Goal: Task Accomplishment & Management: Manage account settings

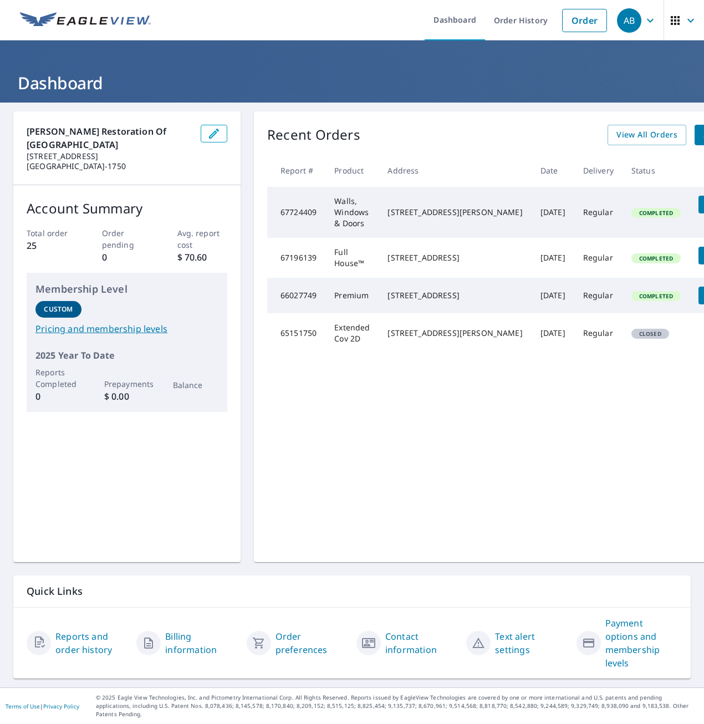
click at [684, 25] on icon "button" at bounding box center [690, 20] width 13 height 13
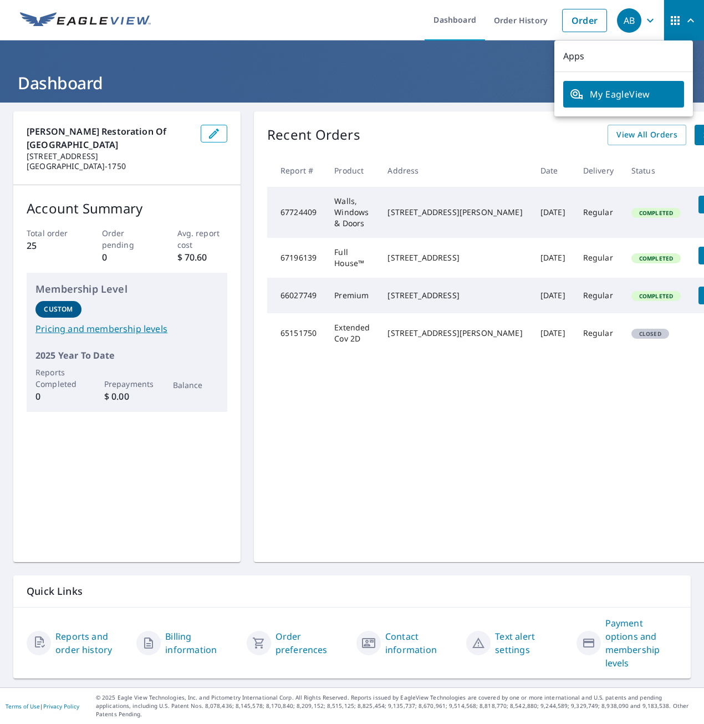
click at [642, 96] on span "My EagleView" at bounding box center [624, 94] width 108 height 13
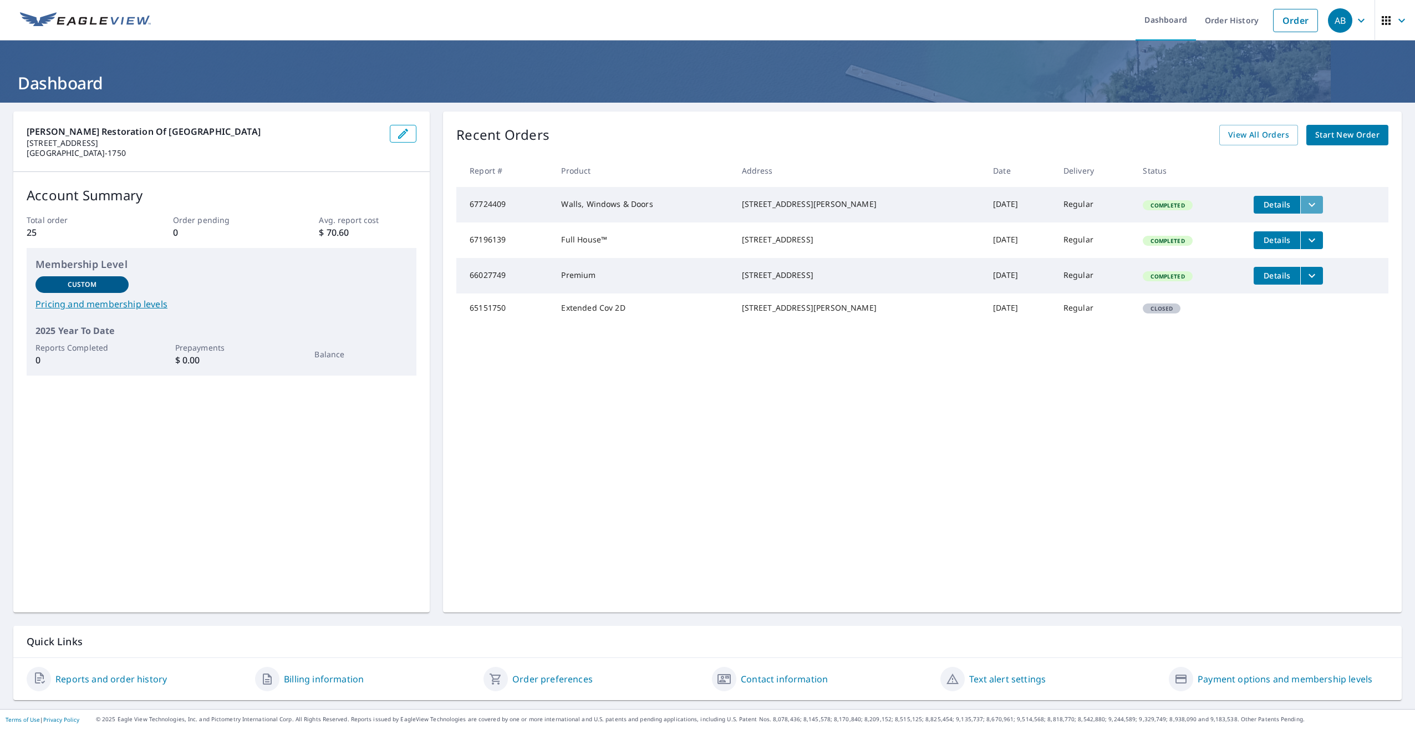
click at [704, 203] on icon "filesDropdownBtn-67724409" at bounding box center [1311, 204] width 13 height 13
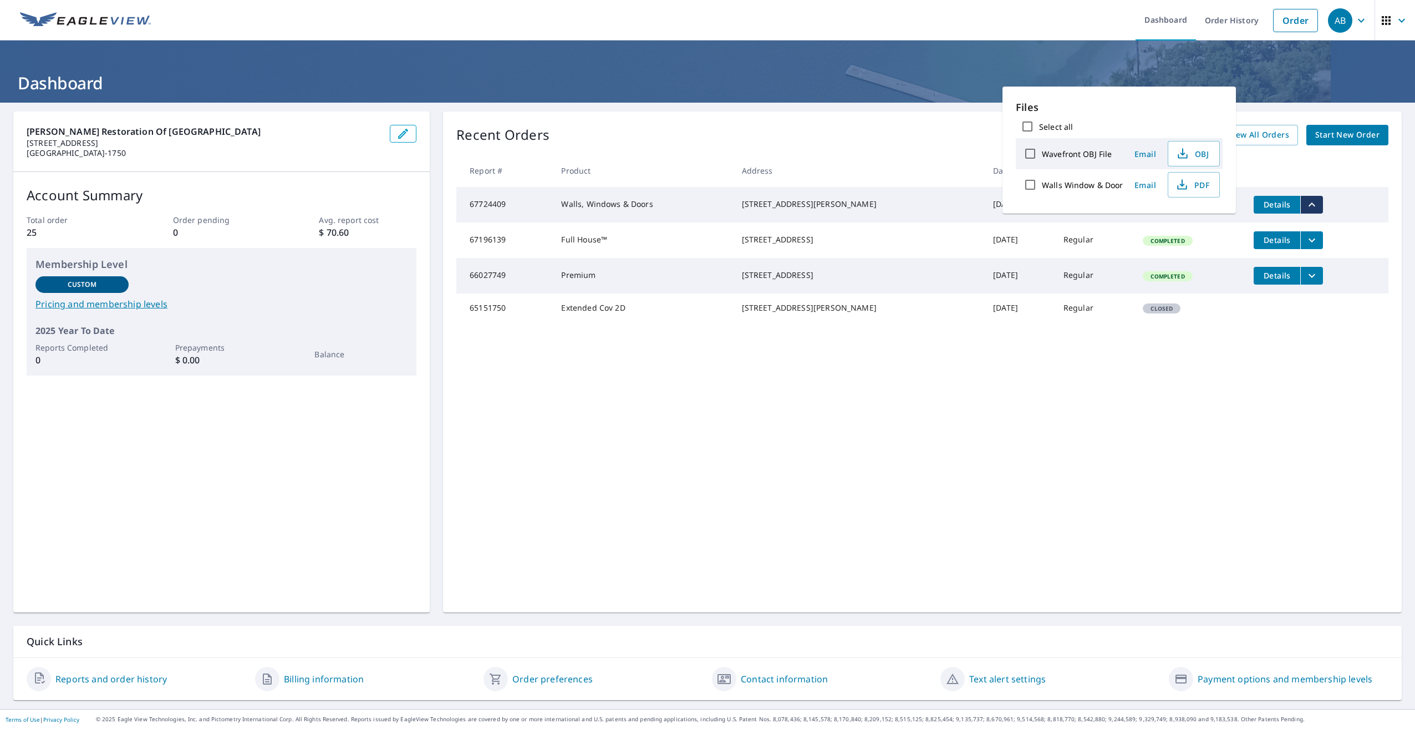
click at [704, 156] on th at bounding box center [1317, 170] width 144 height 33
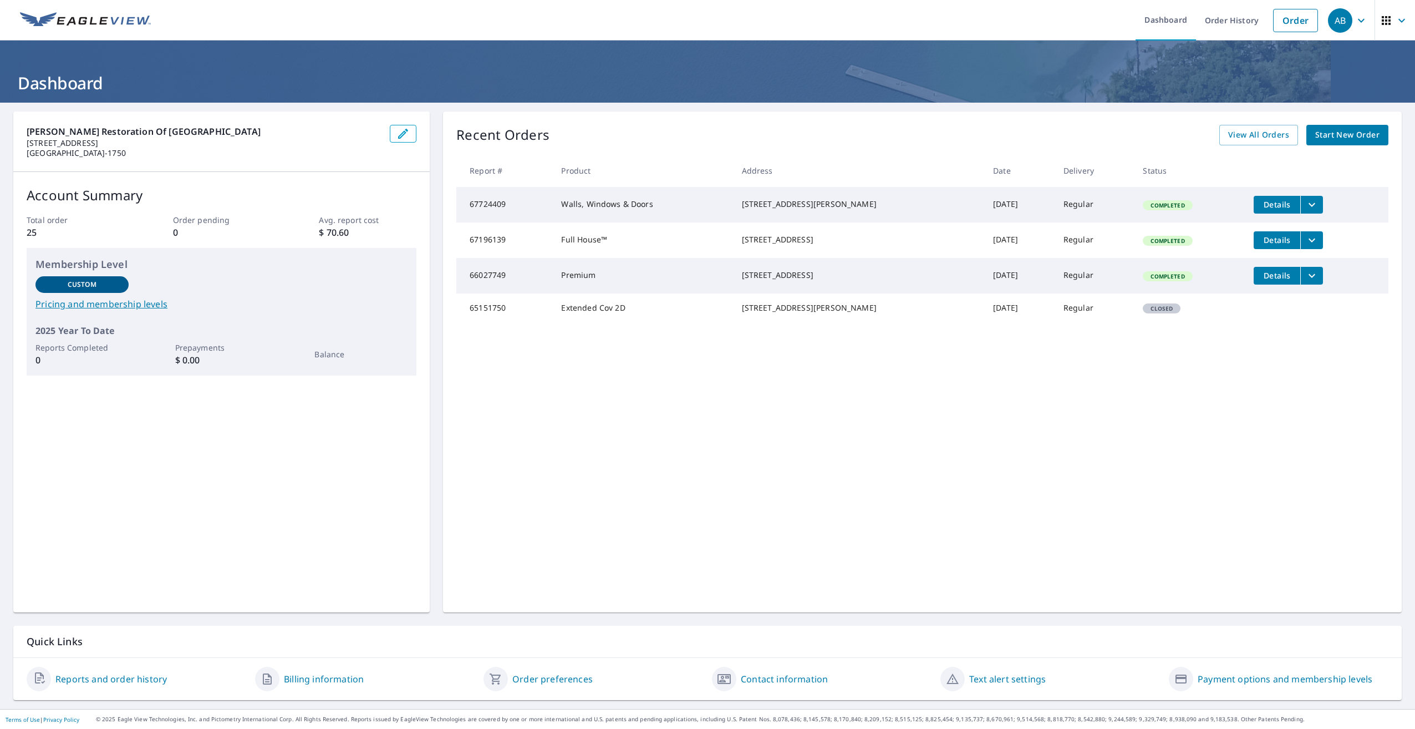
click at [513, 209] on td "67724409" at bounding box center [504, 204] width 96 height 35
click at [502, 206] on td "67724409" at bounding box center [504, 204] width 96 height 35
click at [704, 205] on span "Details" at bounding box center [1276, 204] width 33 height 11
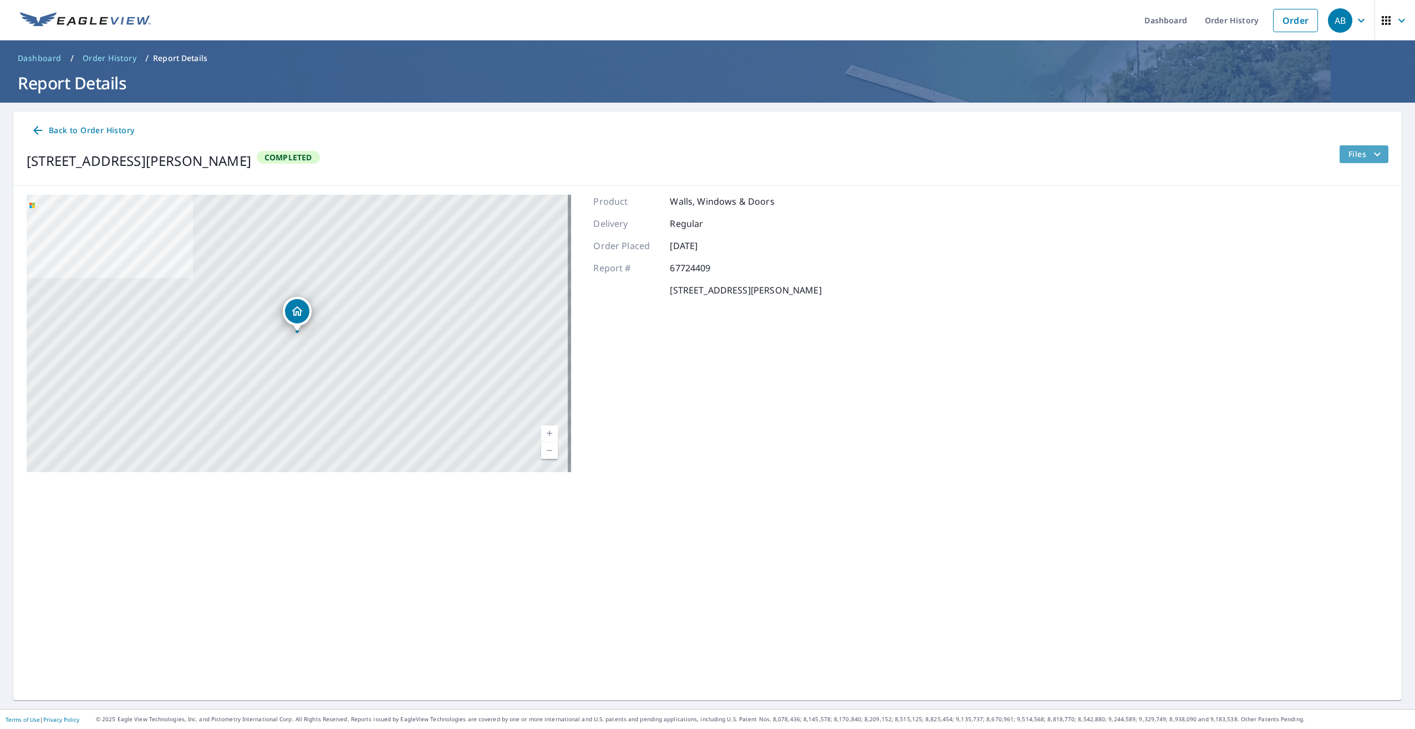
click at [704, 156] on icon "filesDropdownBtn-67724409" at bounding box center [1377, 153] width 13 height 13
click at [704, 237] on span "OBJ" at bounding box center [1338, 232] width 35 height 13
click at [704, 24] on icon "button" at bounding box center [1401, 20] width 13 height 13
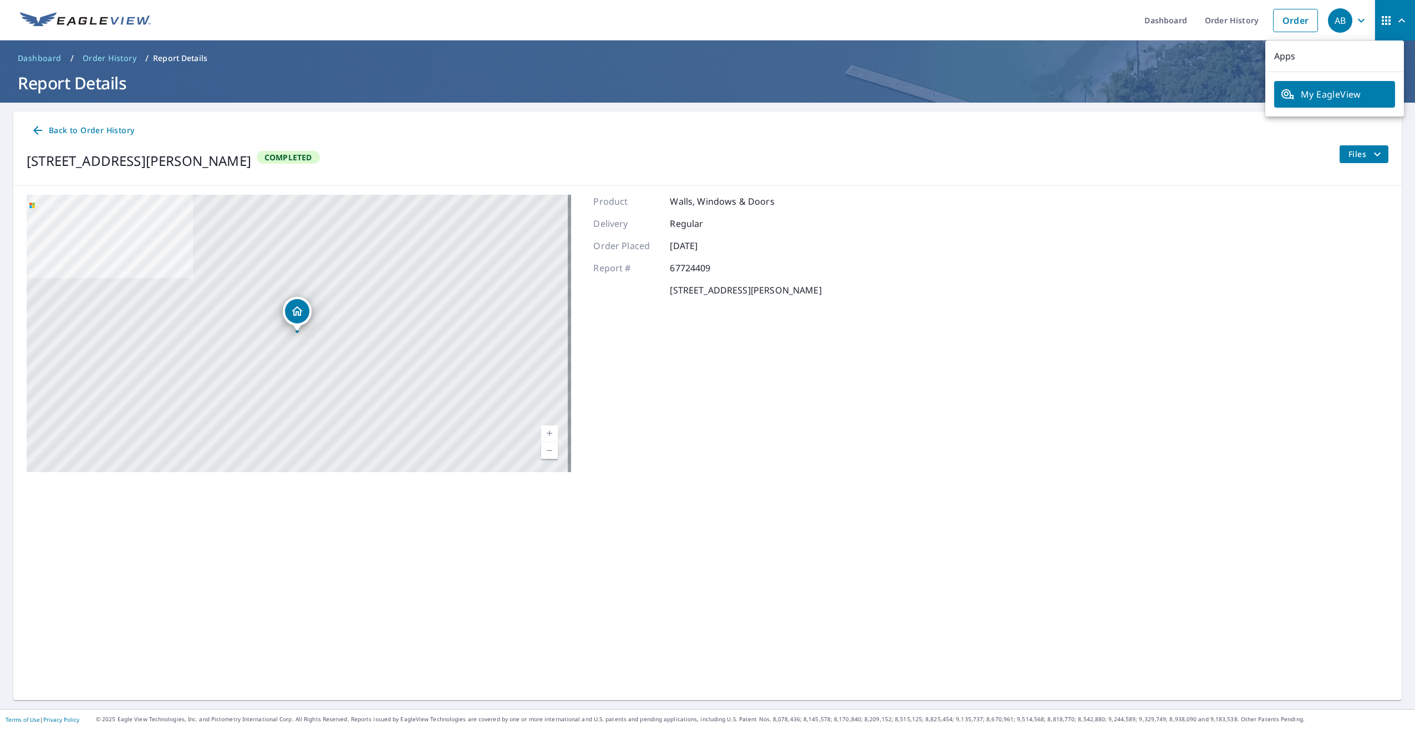
click at [704, 22] on icon "button" at bounding box center [1361, 20] width 7 height 4
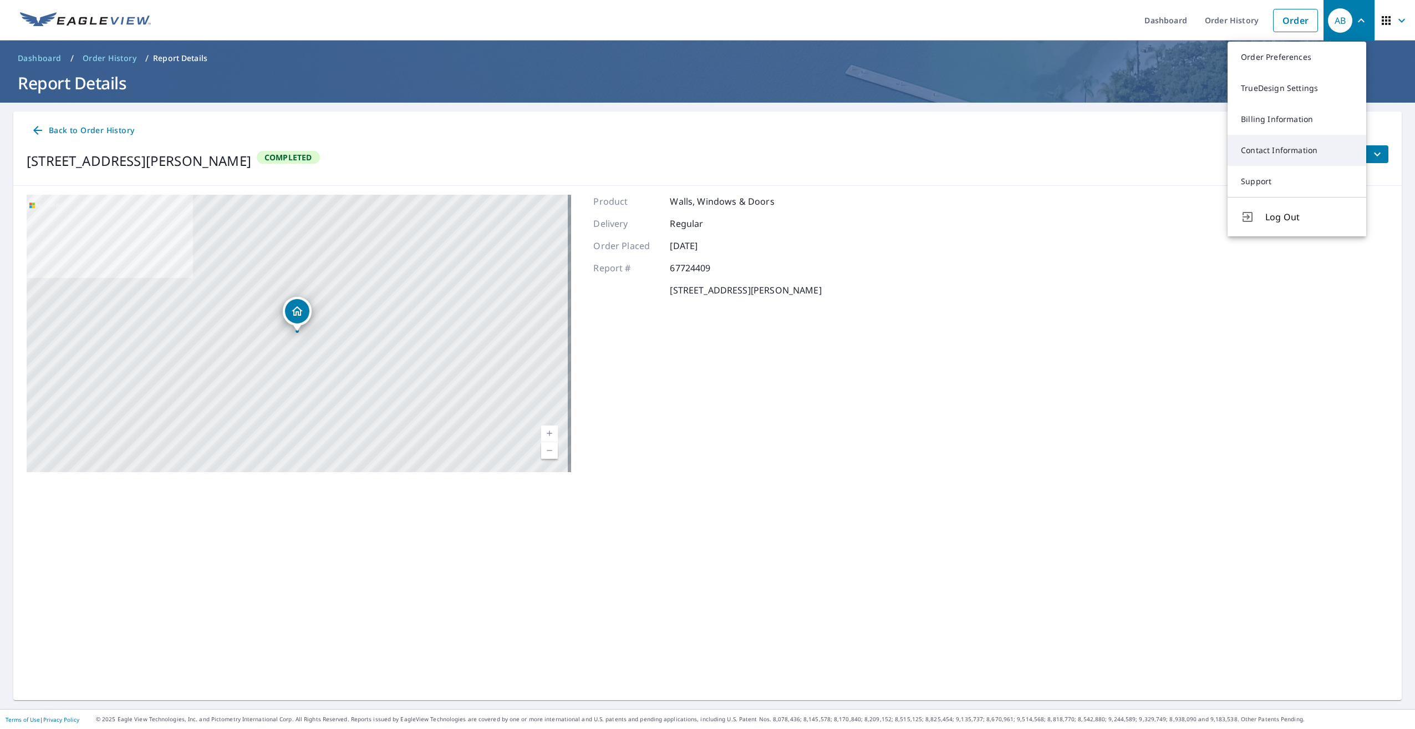
click at [704, 152] on link "Contact Information" at bounding box center [1297, 150] width 139 height 31
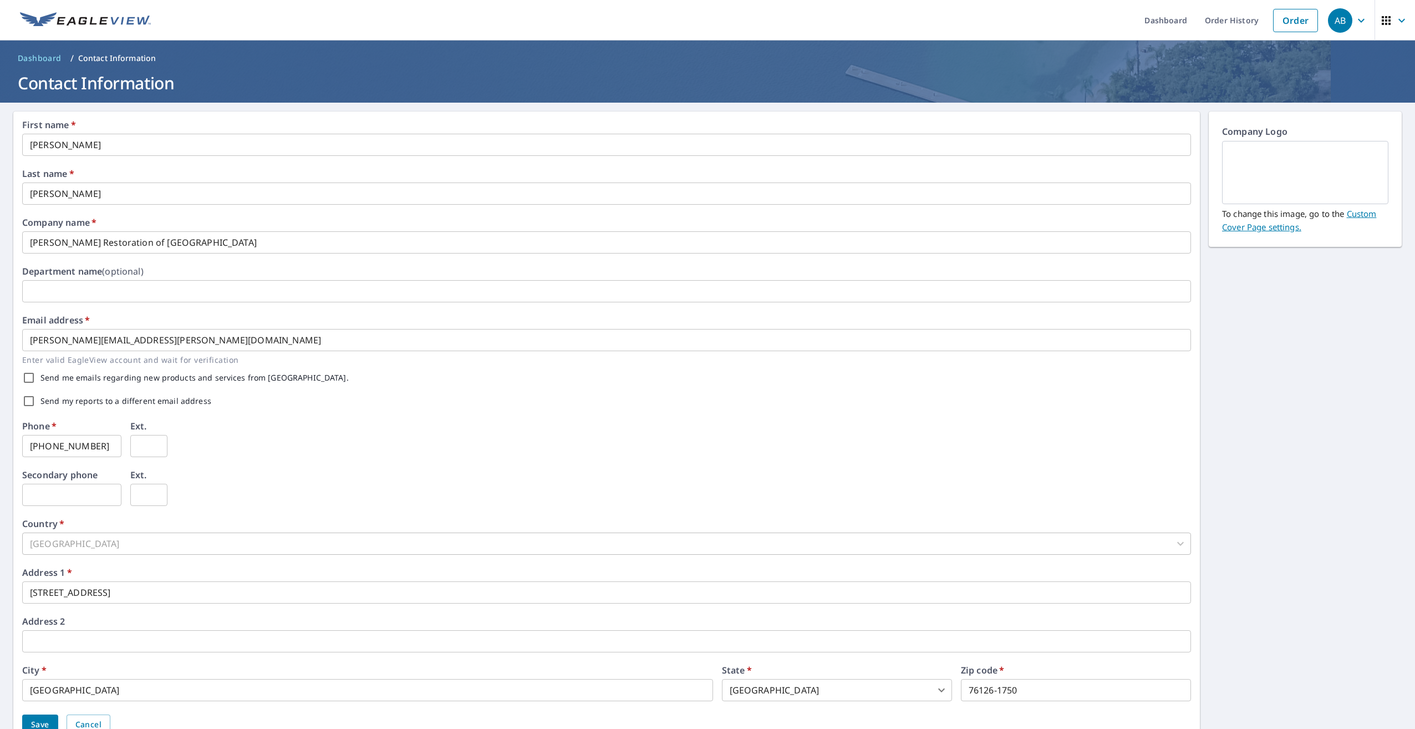
click at [704, 228] on link "Custom Cover Page settings." at bounding box center [1299, 220] width 154 height 24
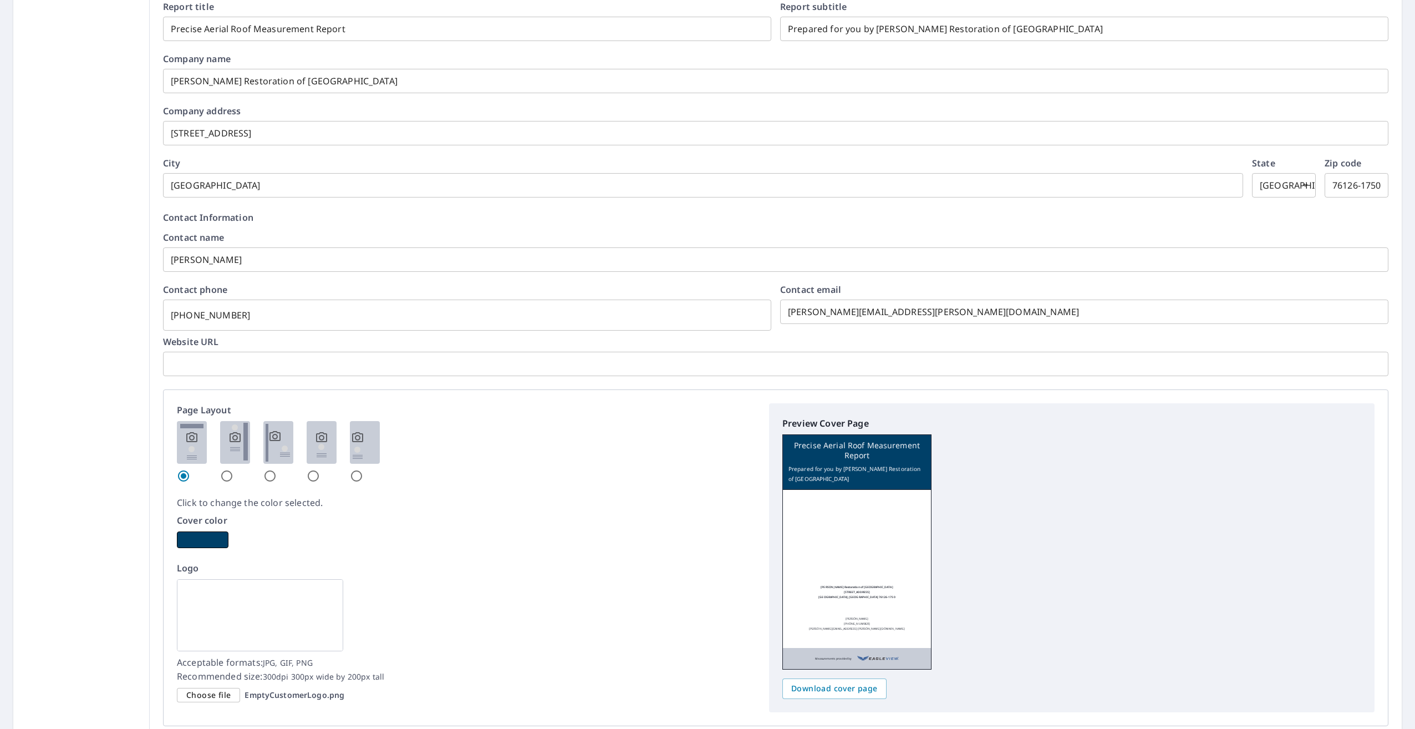
scroll to position [333, 0]
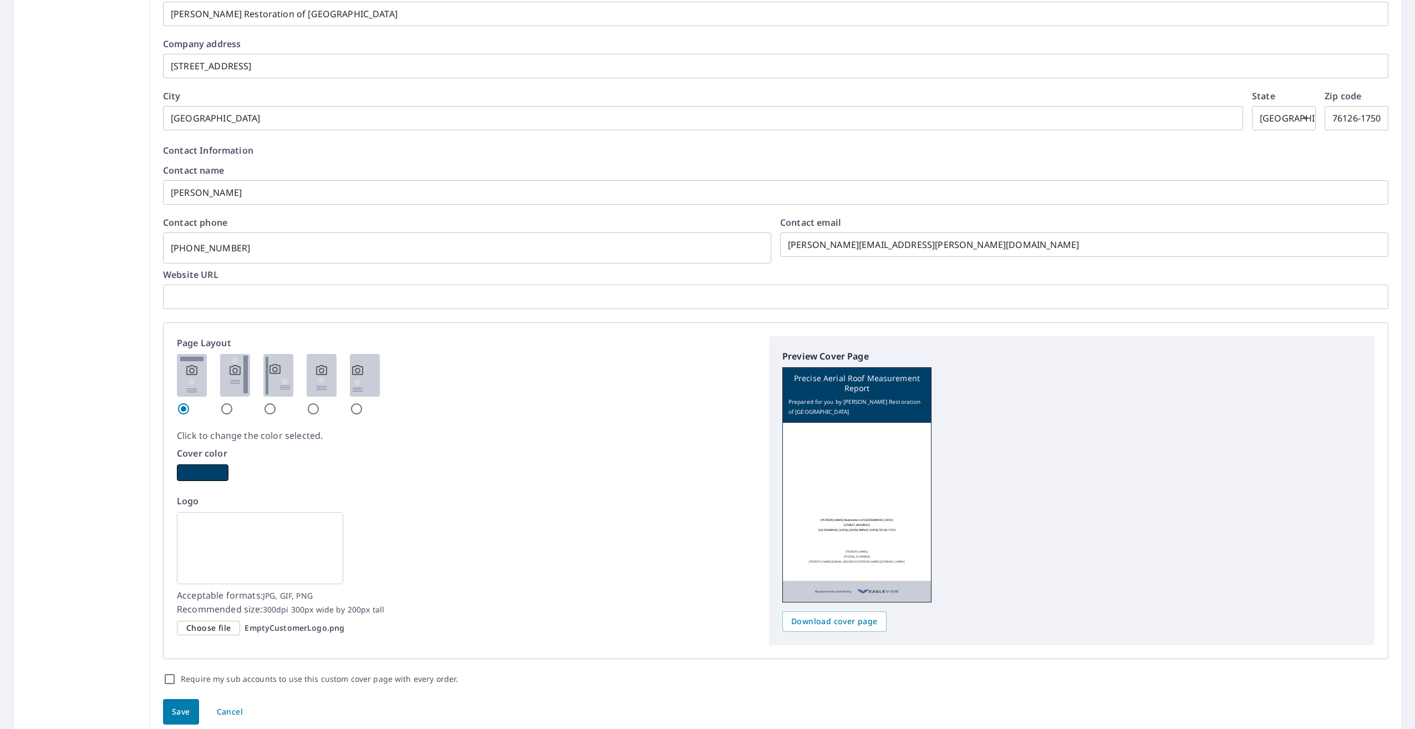
click at [210, 627] on span "Choose file" at bounding box center [208, 628] width 44 height 14
click at [0, 0] on input "Choose file EmptyCustomerLogo.png" at bounding box center [0, 0] width 0 height 0
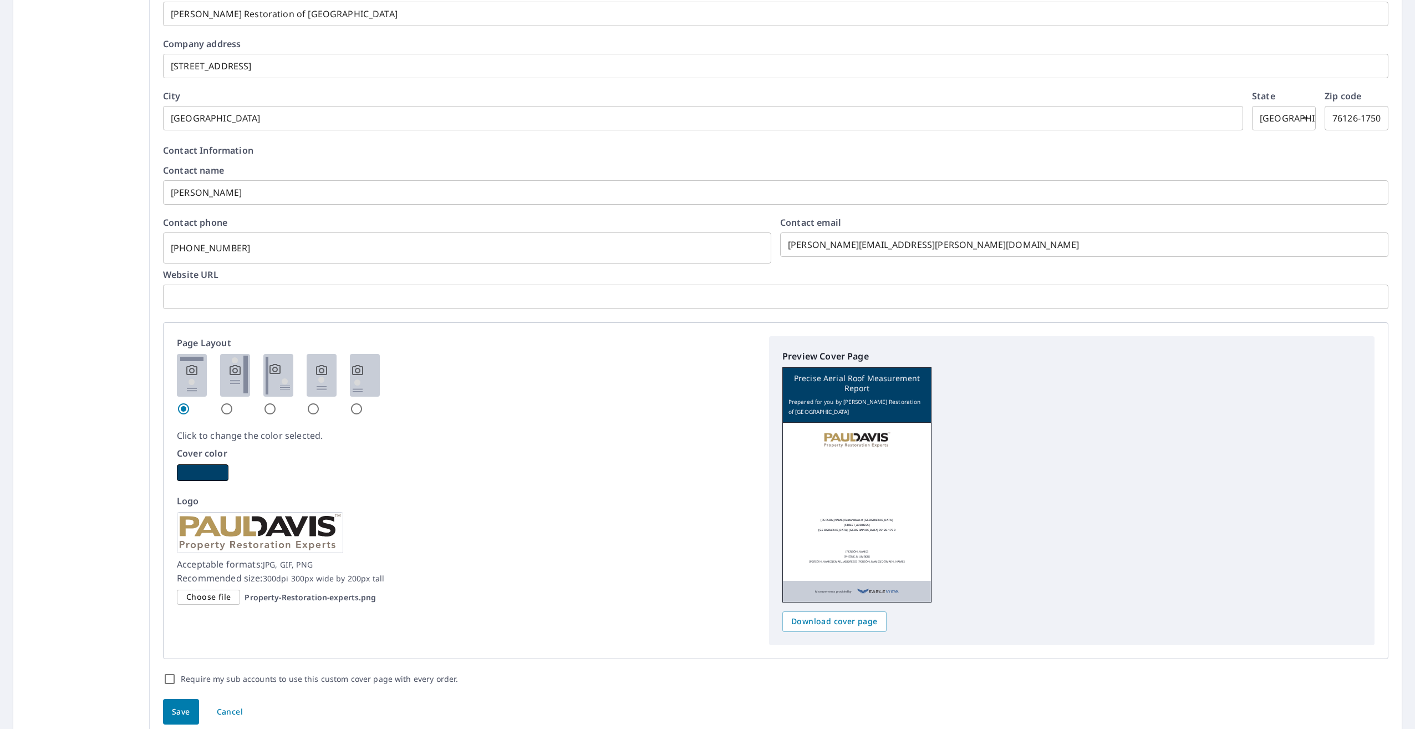
click at [580, 477] on div "Cover color" at bounding box center [466, 463] width 579 height 34
click at [221, 411] on input "radio" at bounding box center [226, 408] width 13 height 13
radio input "true"
checkbox input "true"
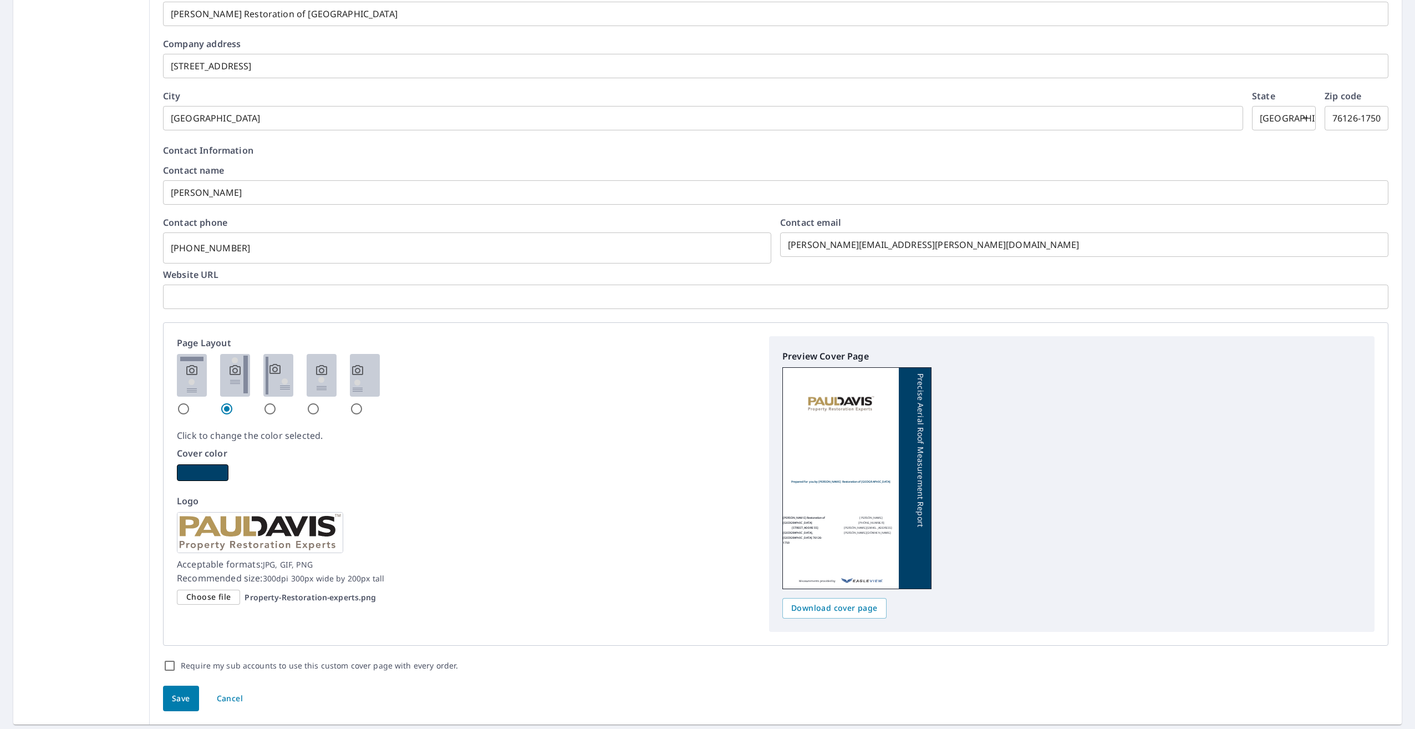
click at [260, 409] on div at bounding box center [466, 385] width 579 height 62
click at [265, 409] on input "radio" at bounding box center [269, 408] width 13 height 13
radio input "true"
checkbox input "true"
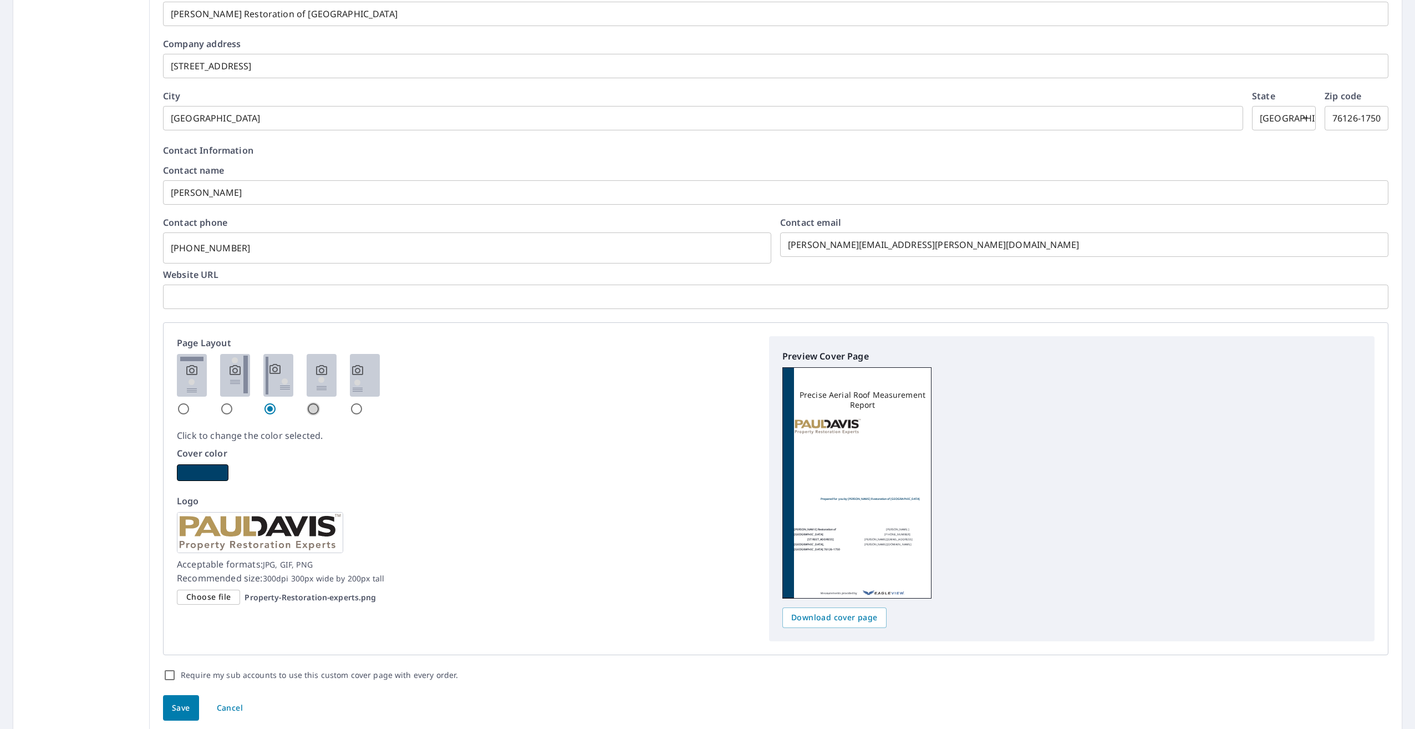
click at [313, 409] on input "radio" at bounding box center [313, 408] width 13 height 13
radio input "true"
checkbox input "true"
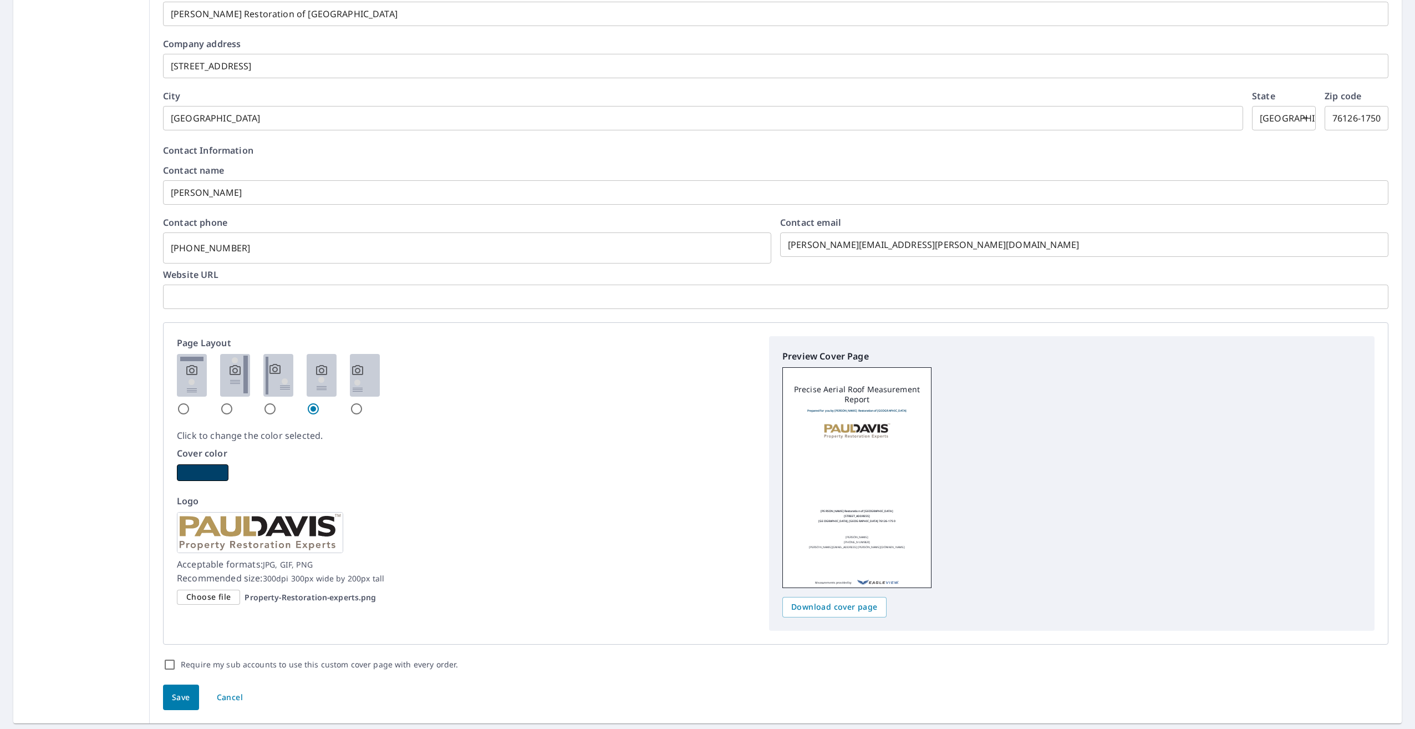
click at [355, 408] on input "radio" at bounding box center [356, 408] width 13 height 13
radio input "true"
checkbox input "true"
click at [165, 410] on div "Page Layout Click to change the color selected. Cover color Logo Acceptable for…" at bounding box center [775, 484] width 1225 height 324
click at [186, 409] on input "radio" at bounding box center [183, 408] width 13 height 13
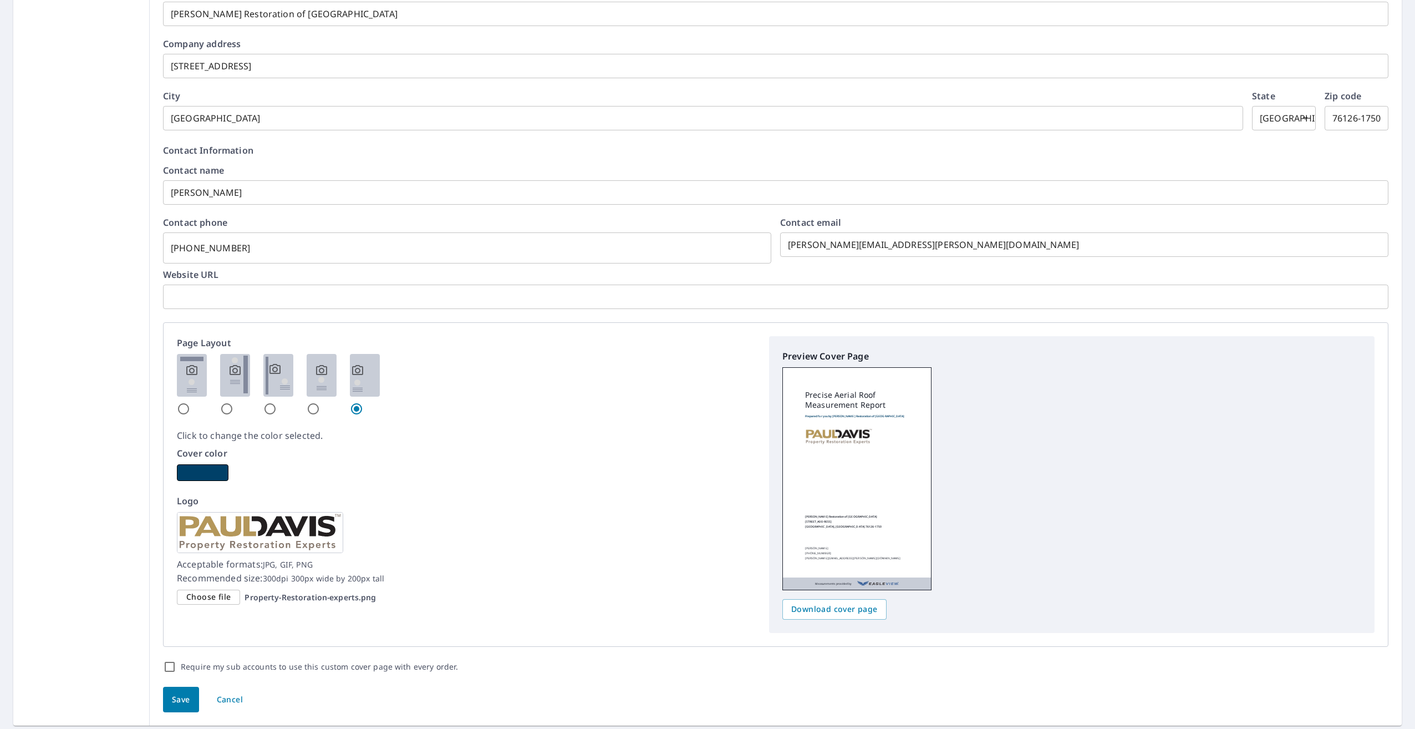
radio input "true"
checkbox input "true"
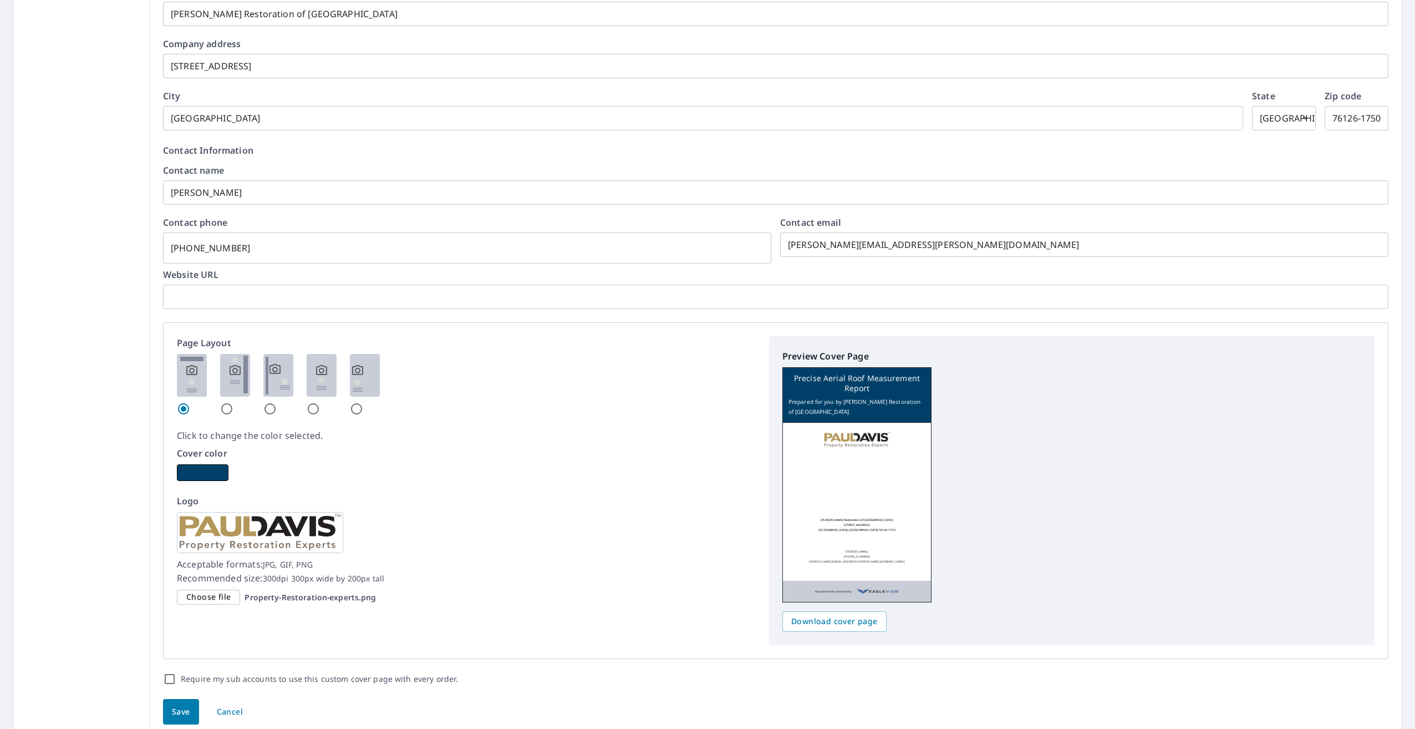
click at [454, 434] on p "Click to change the color selected." at bounding box center [466, 435] width 579 height 13
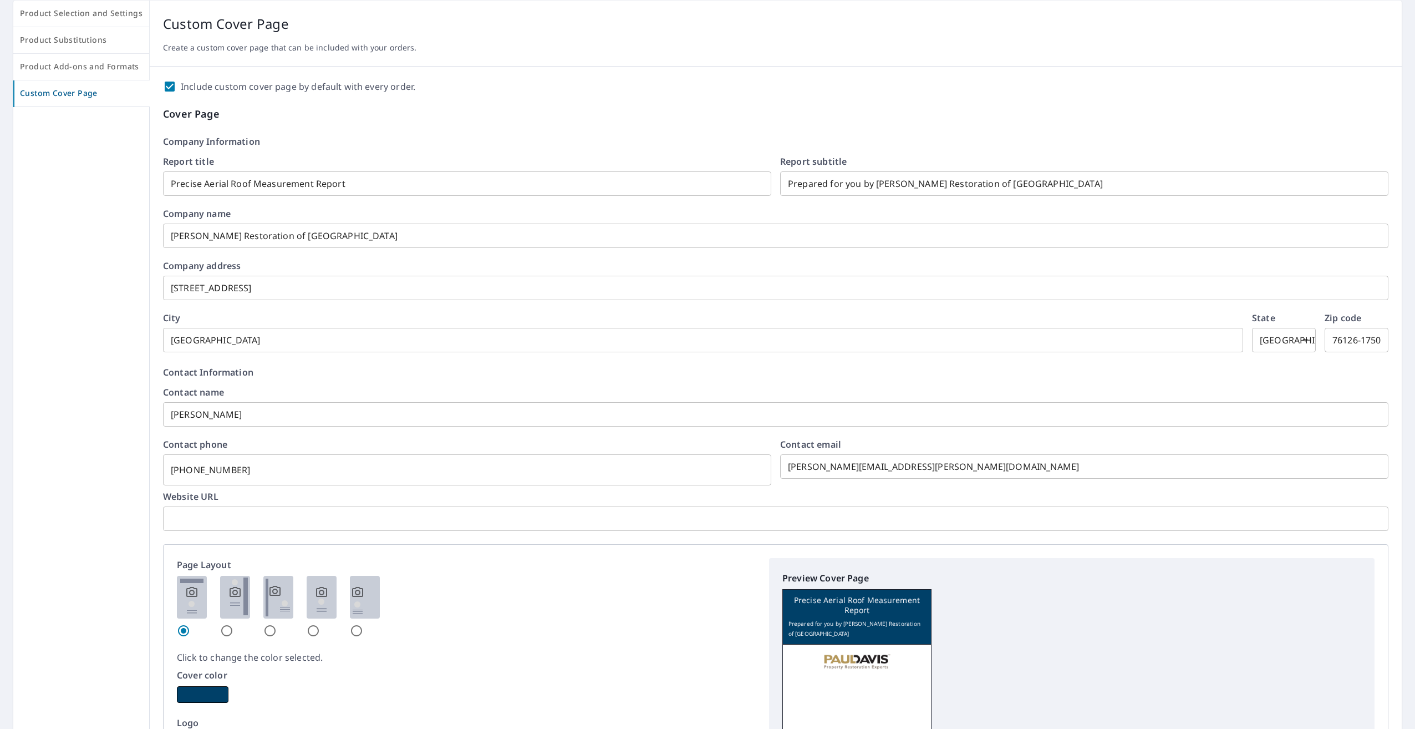
scroll to position [0, 0]
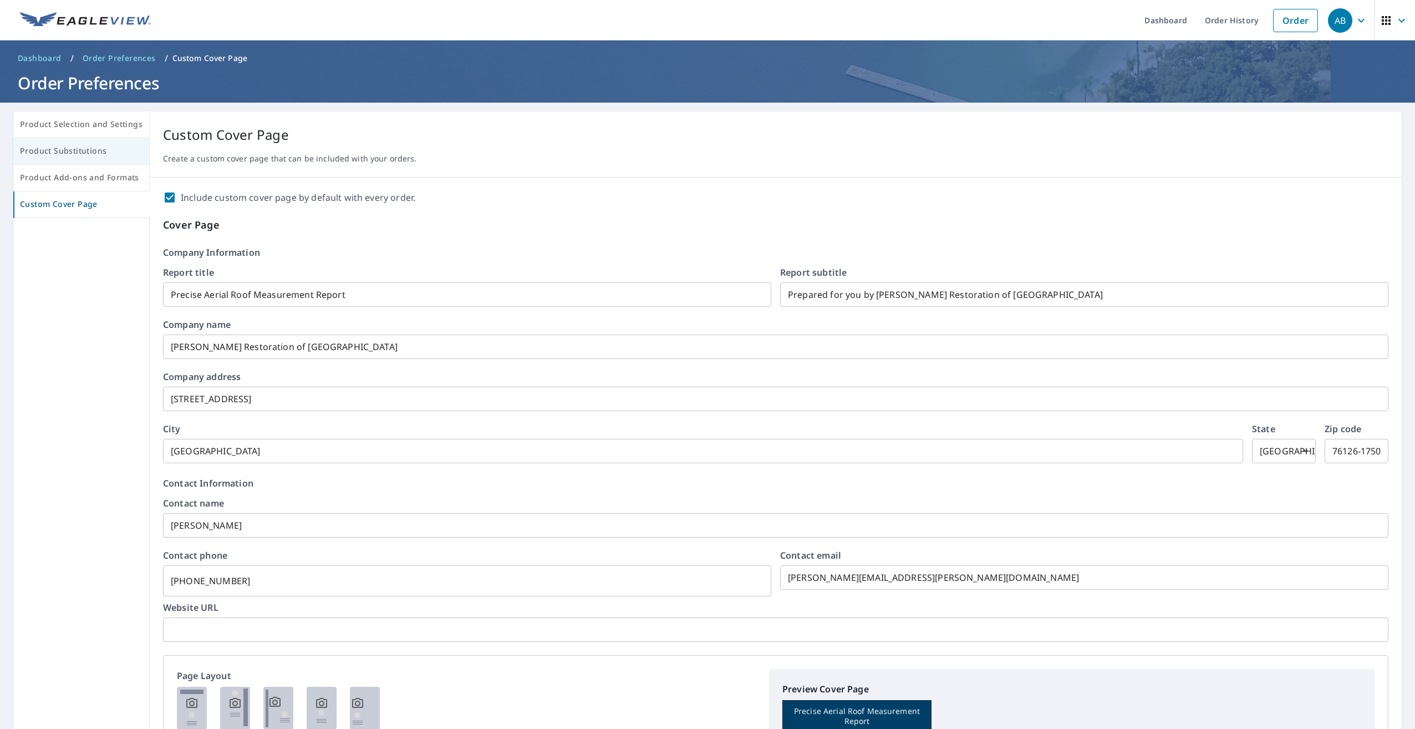
click at [59, 149] on span "Product Substitutions" at bounding box center [81, 151] width 123 height 14
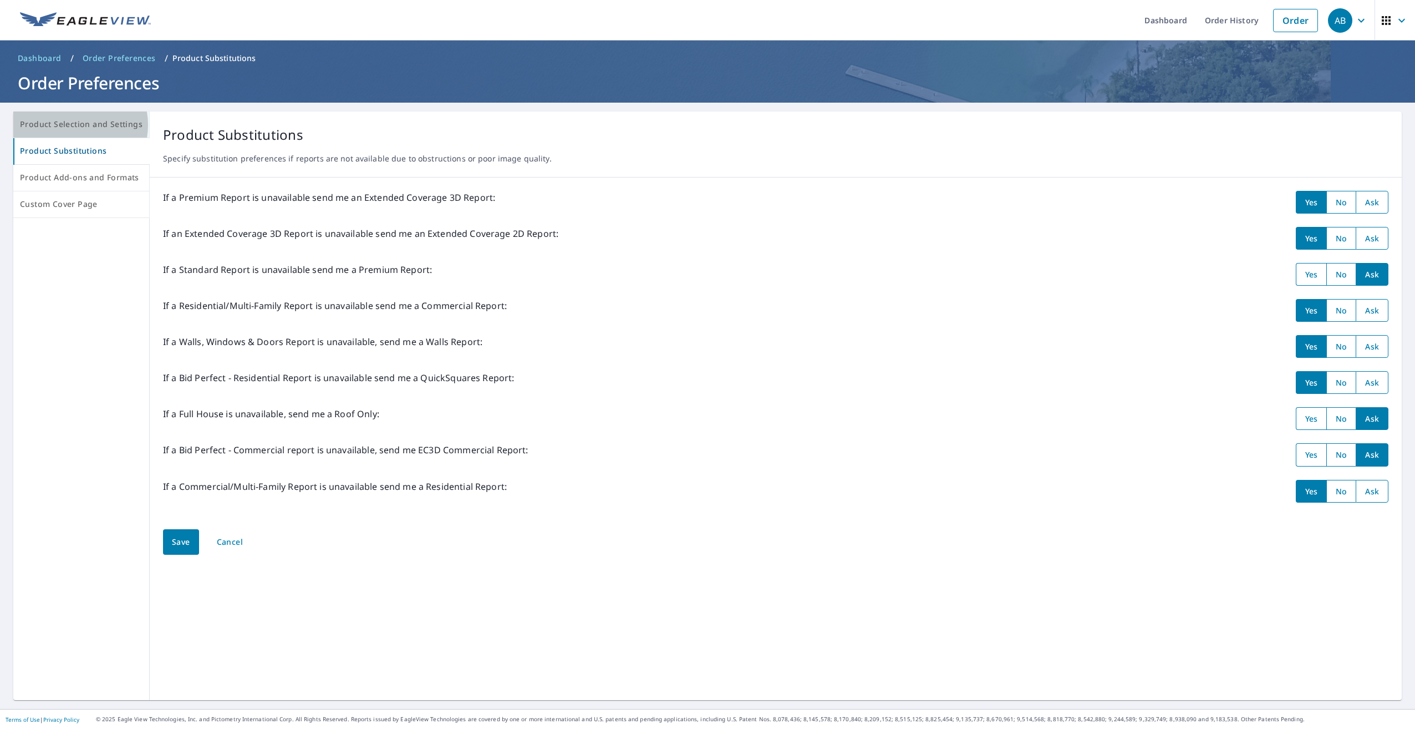
click at [70, 125] on span "Product Selection and Settings" at bounding box center [81, 125] width 123 height 14
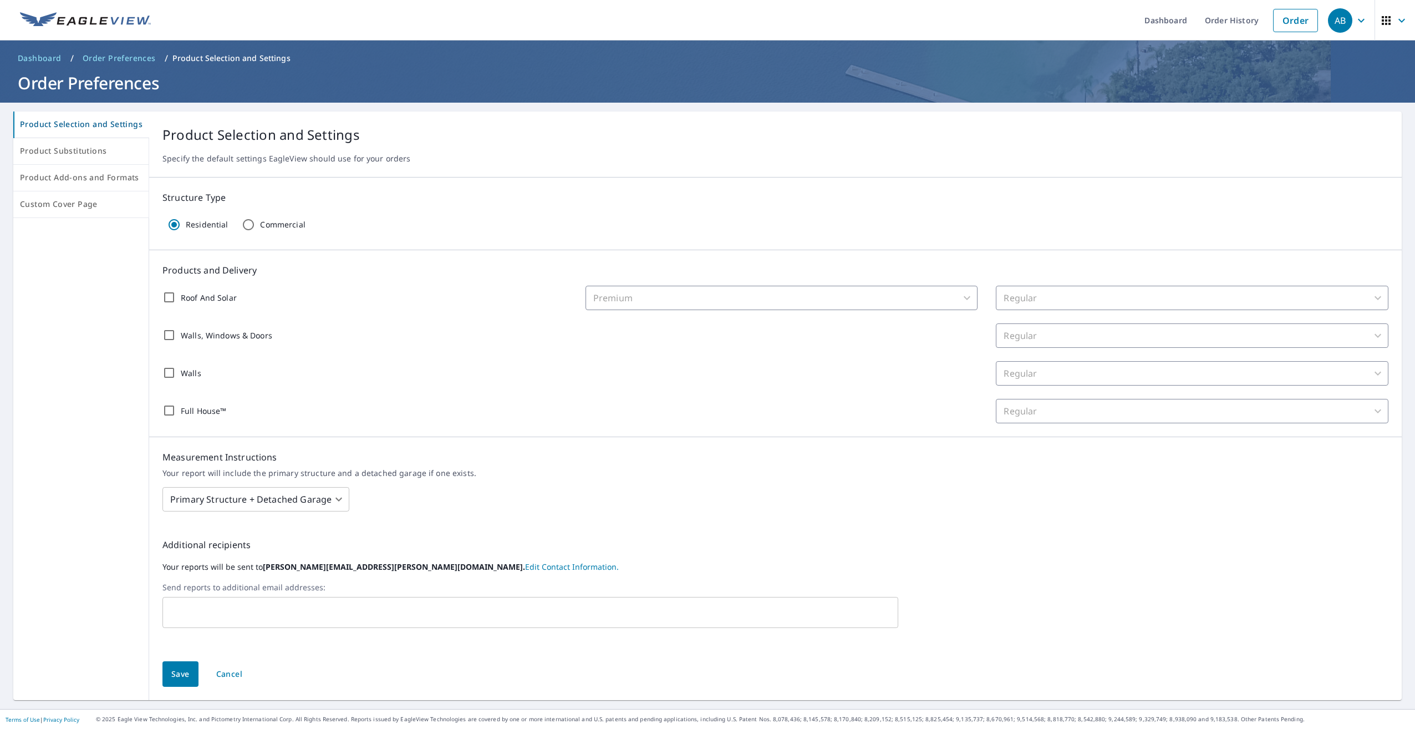
click at [704, 23] on icon "button" at bounding box center [1385, 20] width 13 height 13
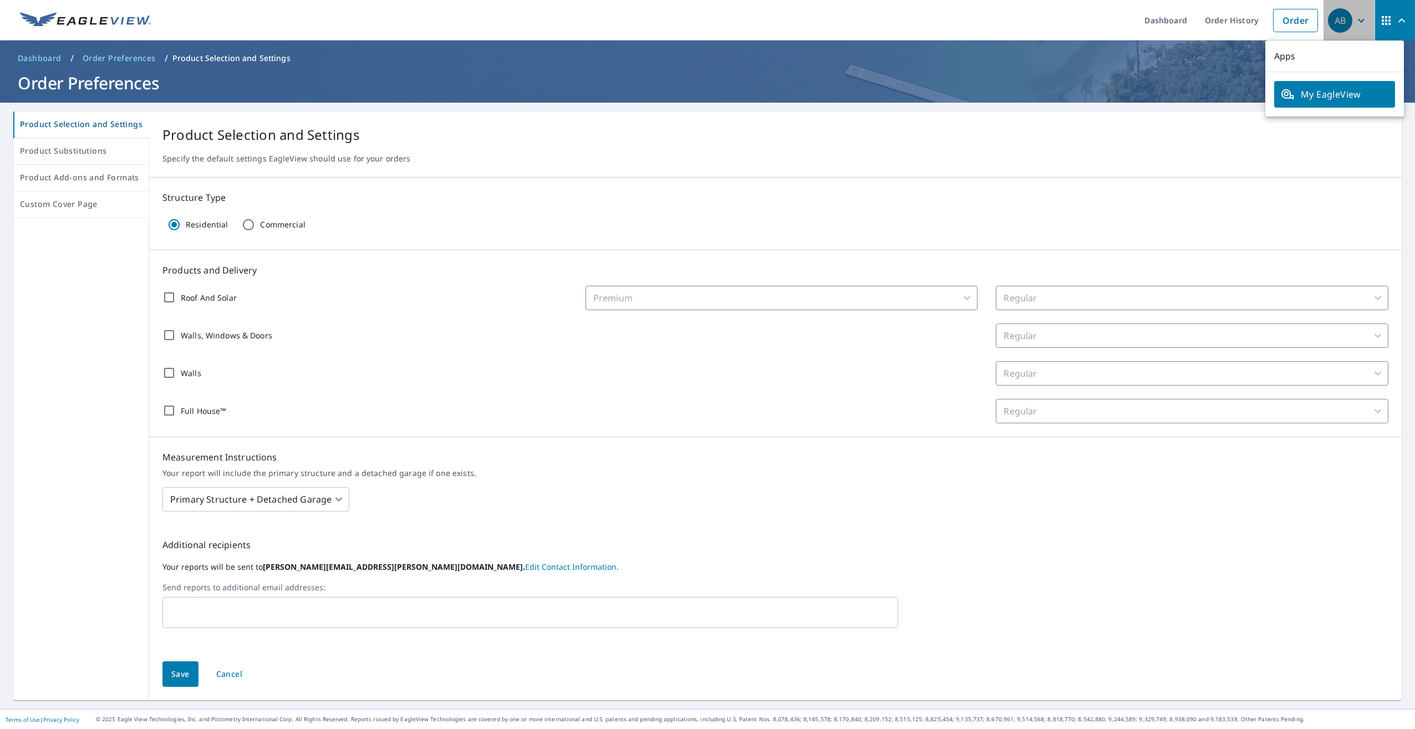
click at [704, 22] on icon "button" at bounding box center [1361, 20] width 13 height 13
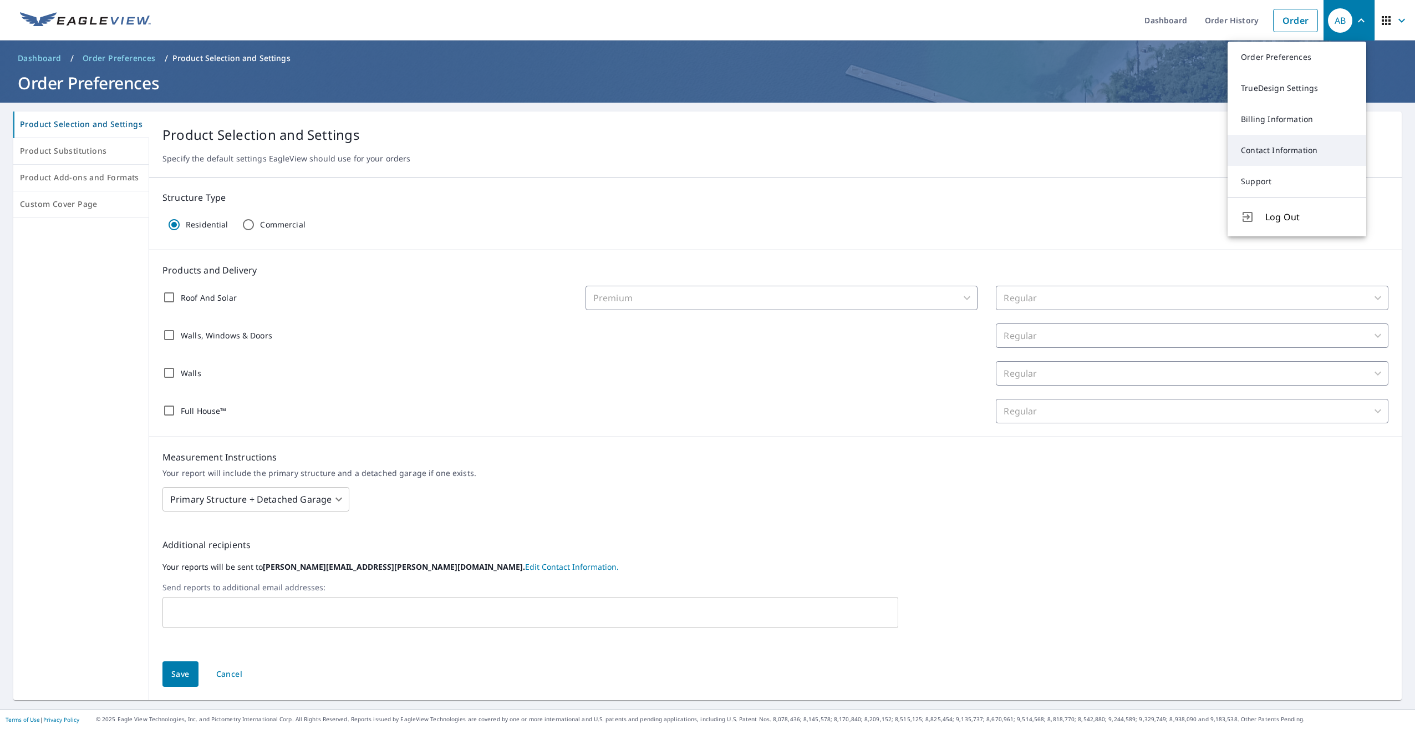
click at [704, 151] on link "Contact Information" at bounding box center [1297, 150] width 139 height 31
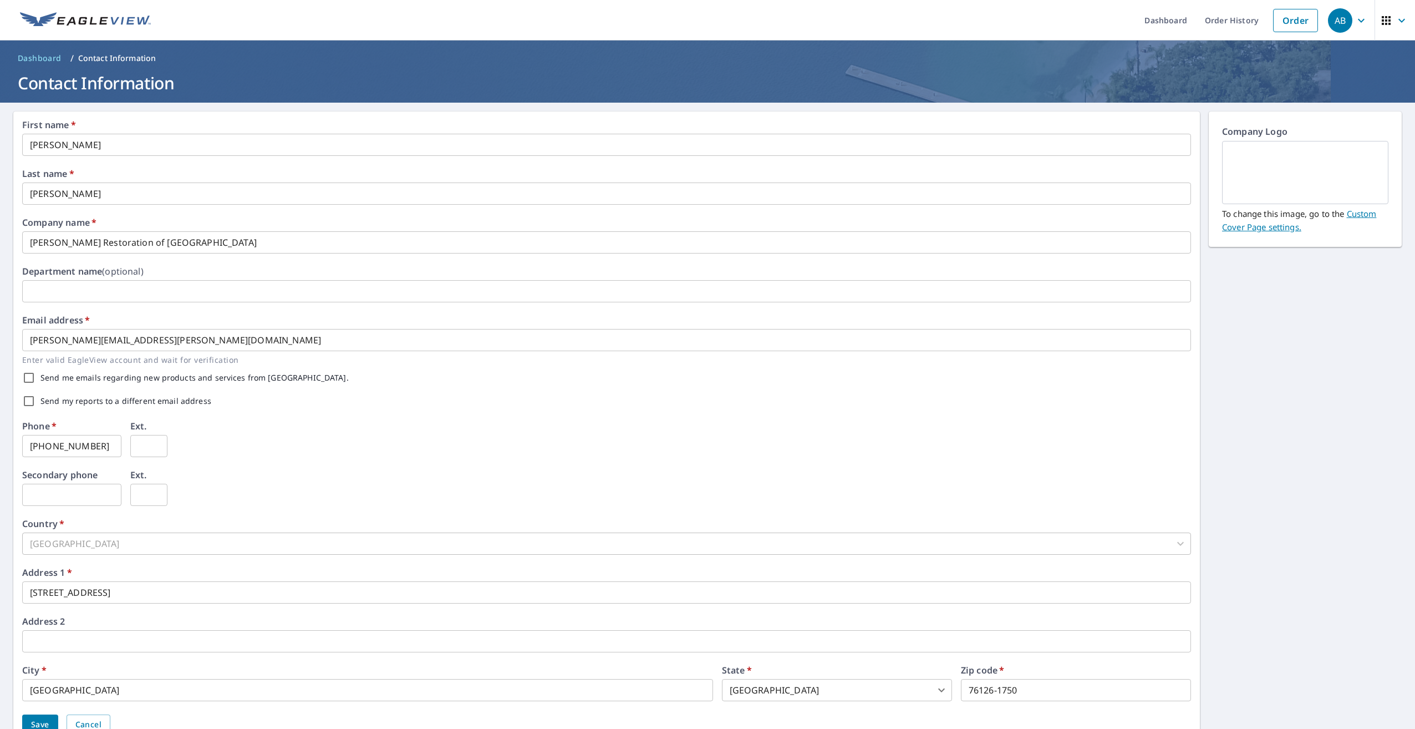
click at [704, 20] on icon "button" at bounding box center [1361, 20] width 13 height 13
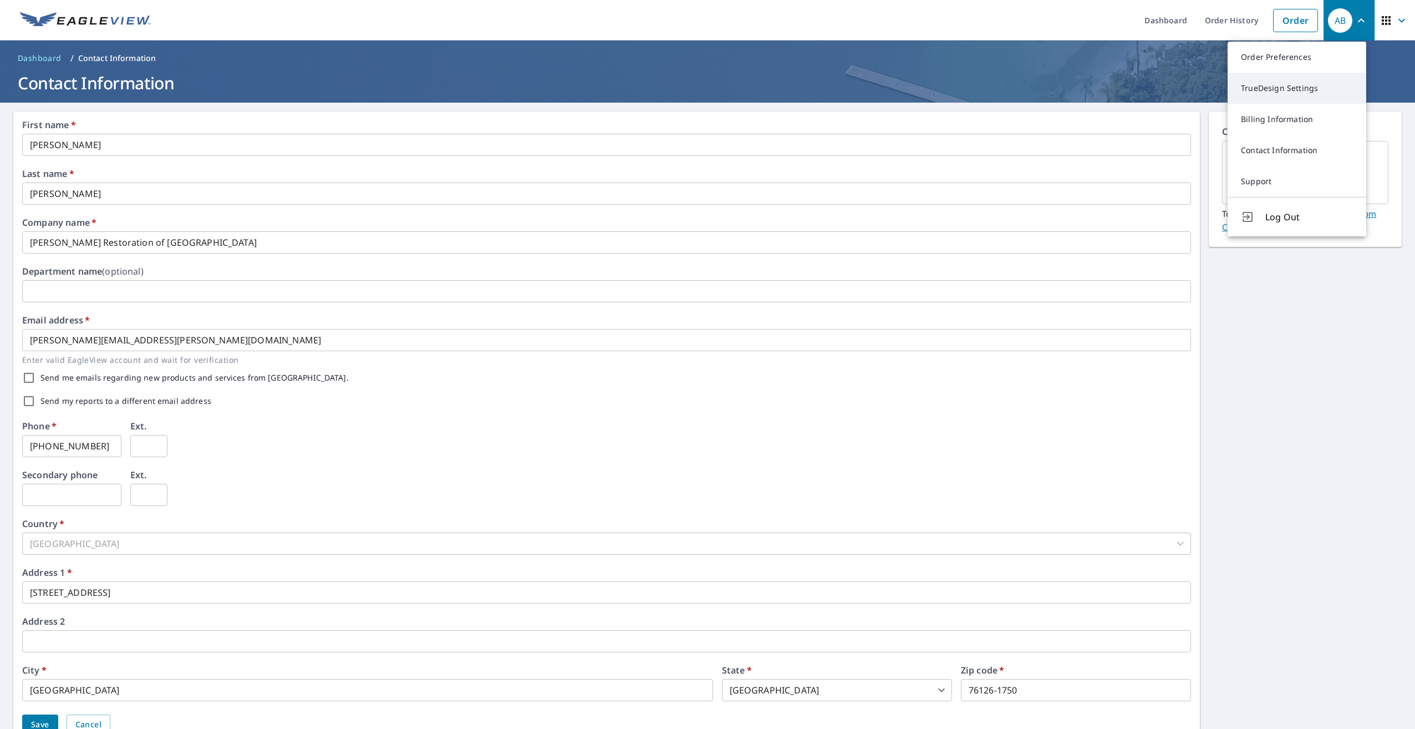
click at [704, 92] on link "TrueDesign Settings" at bounding box center [1297, 88] width 139 height 31
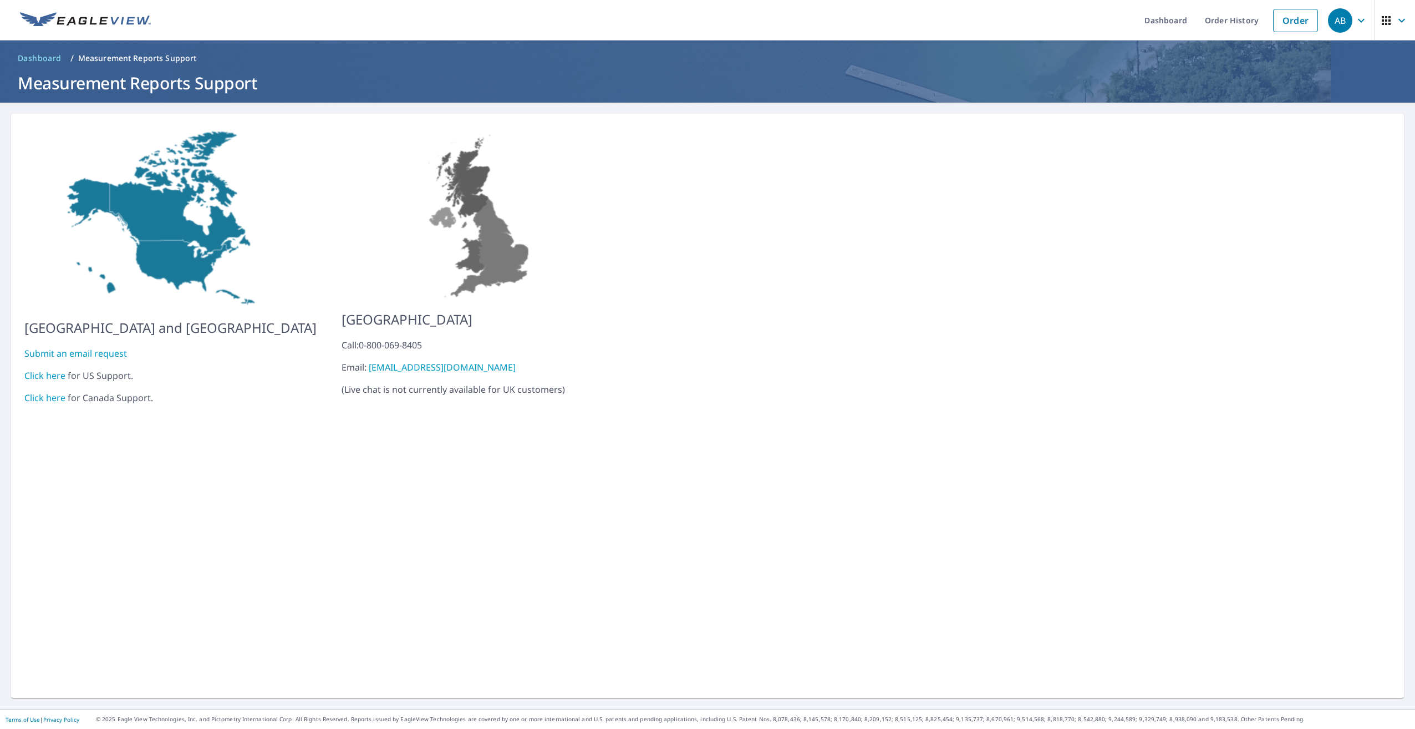
click at [40, 60] on span "Dashboard" at bounding box center [40, 58] width 44 height 11
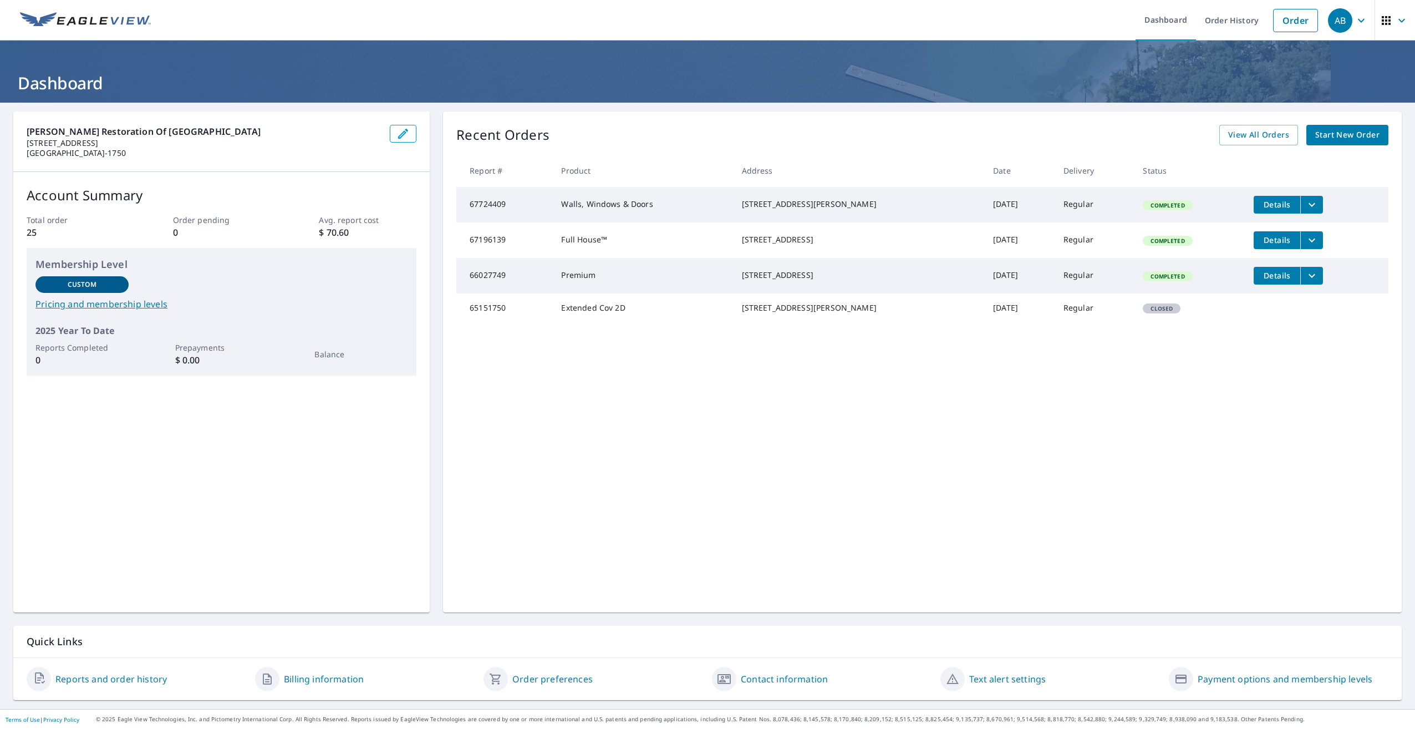
click at [789, 683] on link "Contact information" at bounding box center [784, 678] width 87 height 13
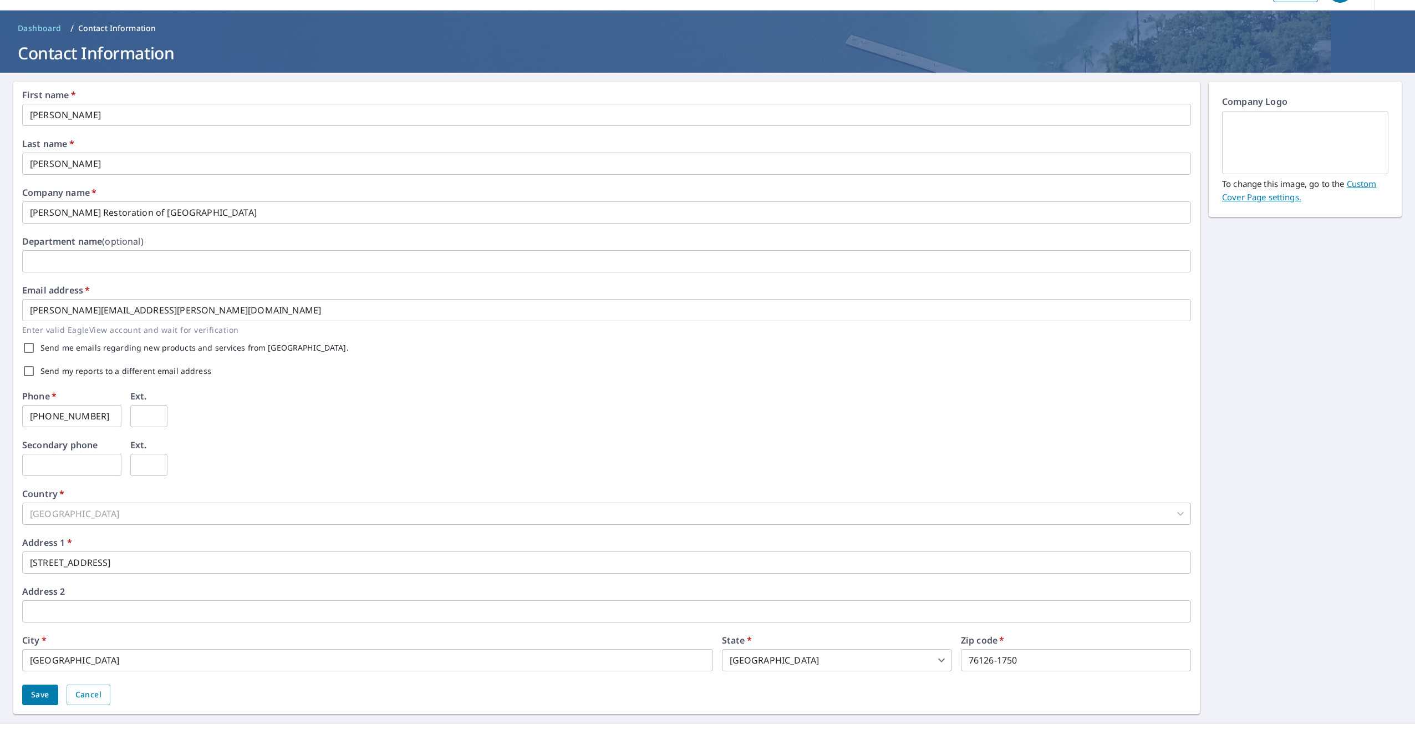
scroll to position [44, 0]
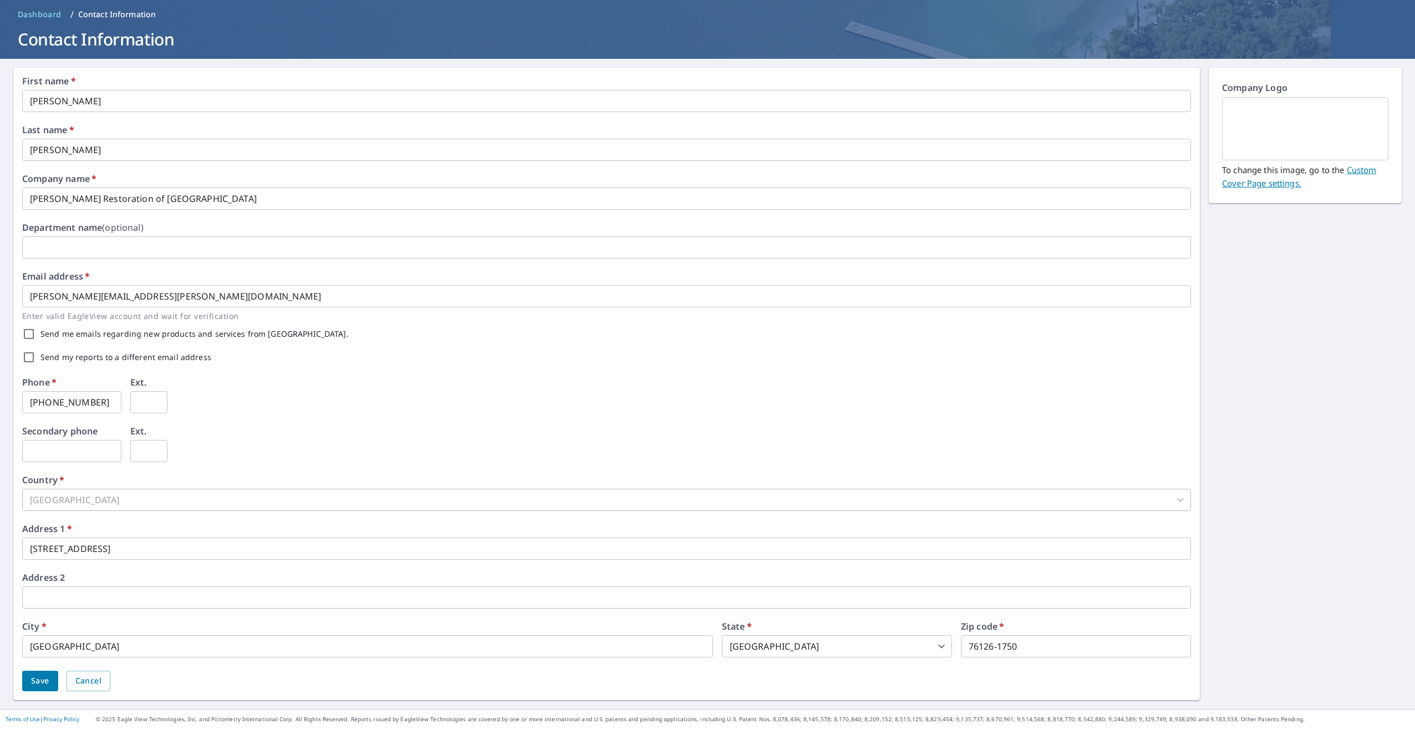
click at [43, 27] on header "Dashboard / Contact Information Contact Information" at bounding box center [707, 28] width 1415 height 62
click at [42, 18] on span "Dashboard" at bounding box center [40, 14] width 44 height 11
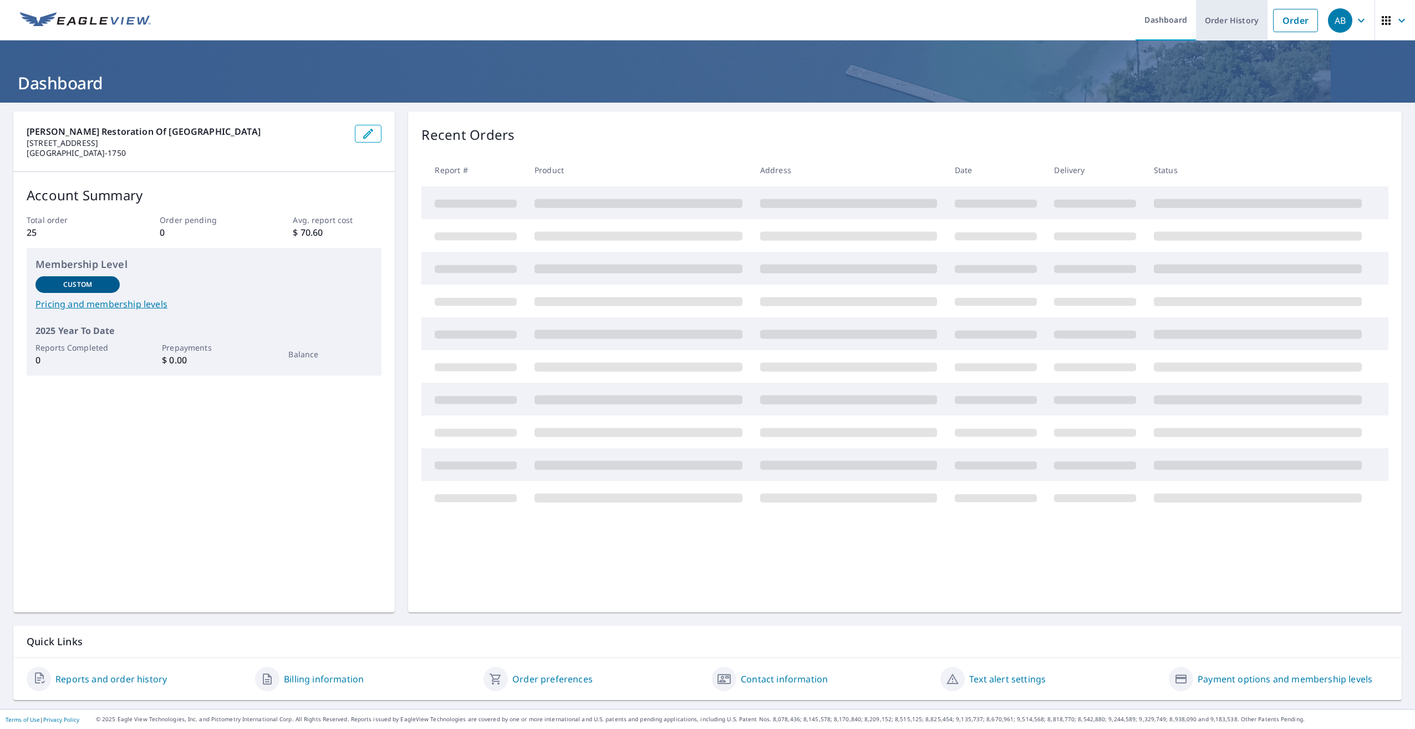
click at [1234, 23] on link "Order History" at bounding box center [1232, 20] width 72 height 40
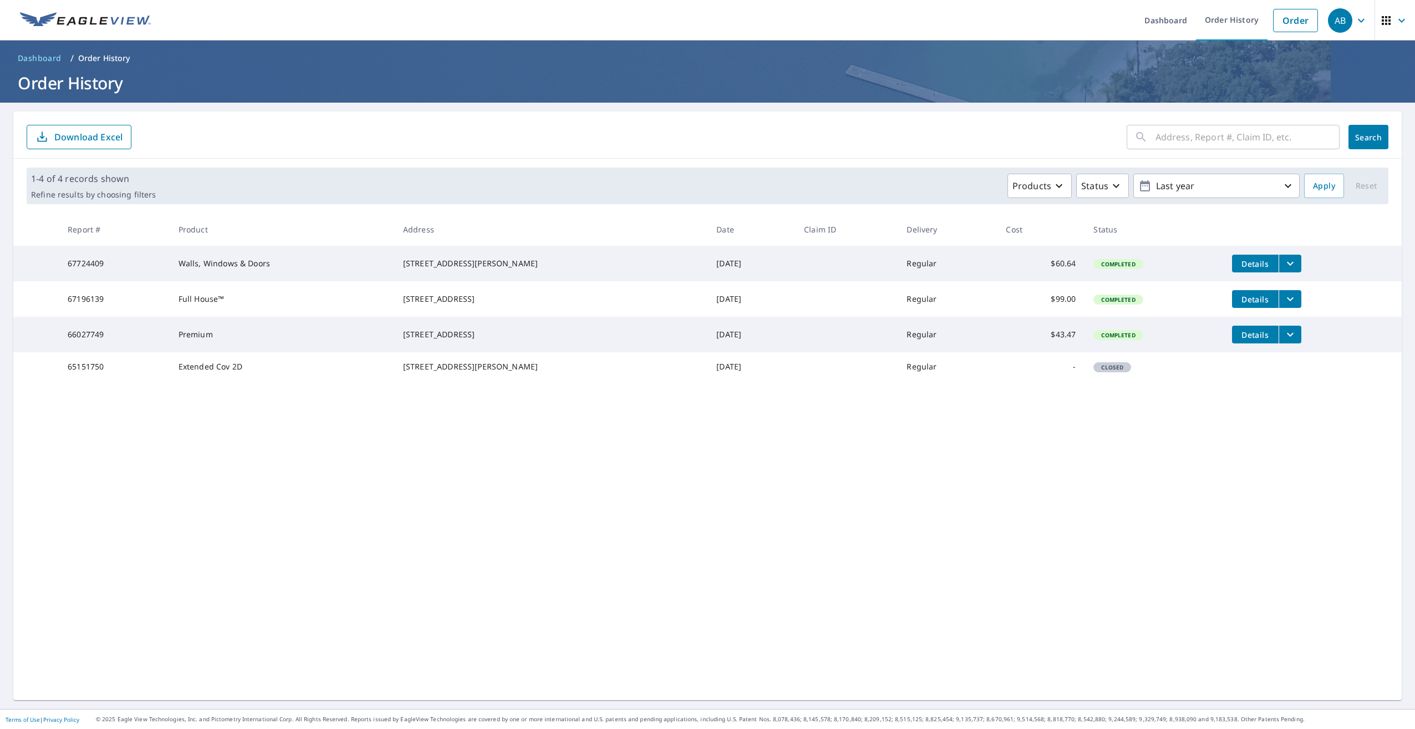
click at [1355, 27] on icon "button" at bounding box center [1361, 20] width 13 height 13
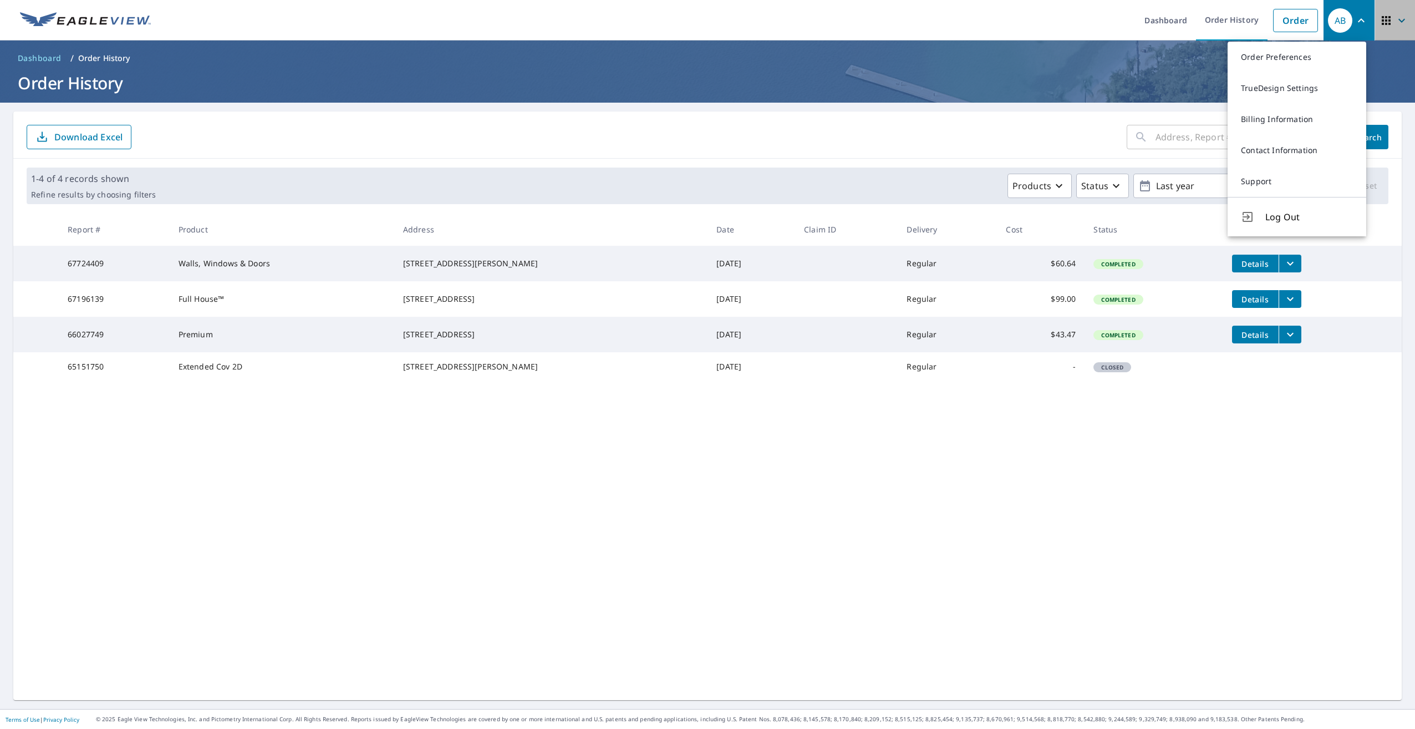
click at [1395, 26] on icon "button" at bounding box center [1401, 20] width 13 height 13
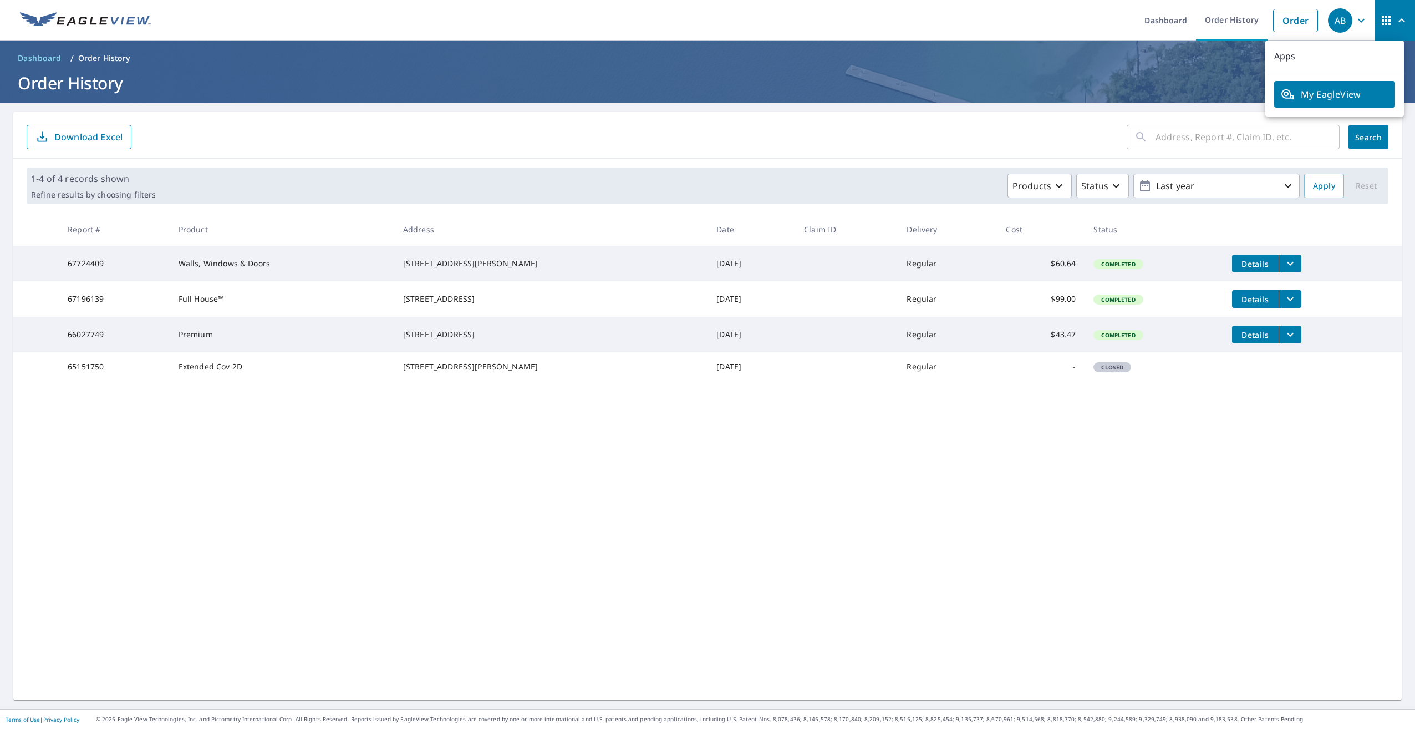
click at [27, 59] on span "Dashboard" at bounding box center [40, 58] width 44 height 11
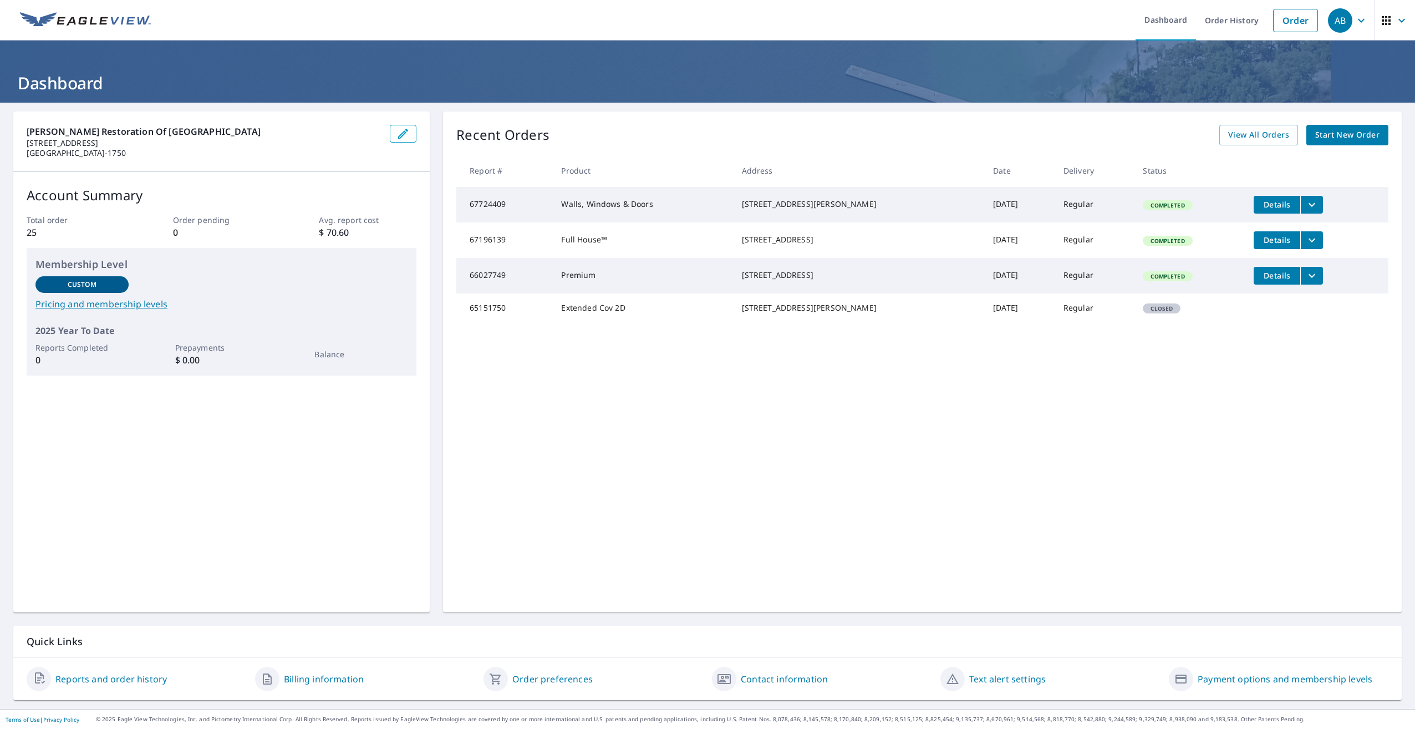
click at [680, 703] on div "Paul Davis Restoration of Fort Worth 1320 Ranchers Legacy Trl Fort Worth, TX 76…" at bounding box center [707, 406] width 1415 height 606
